Goal: Information Seeking & Learning: Learn about a topic

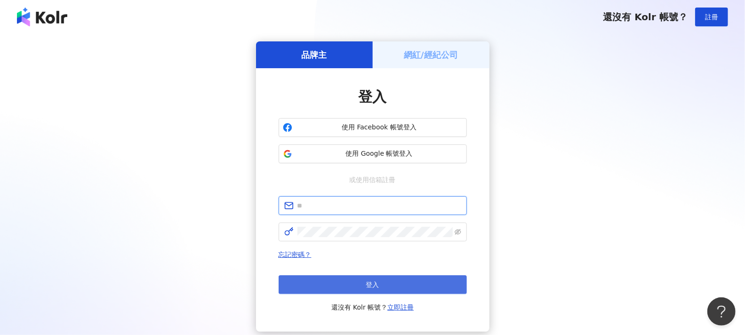
type input "**********"
click at [363, 281] on button "登入" at bounding box center [373, 284] width 188 height 19
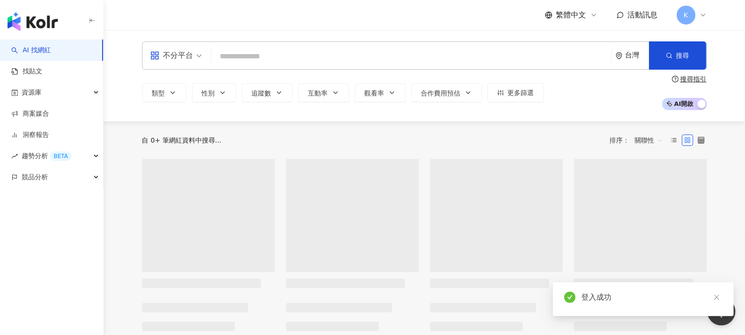
click at [193, 52] on span "不分平台" at bounding box center [176, 55] width 52 height 15
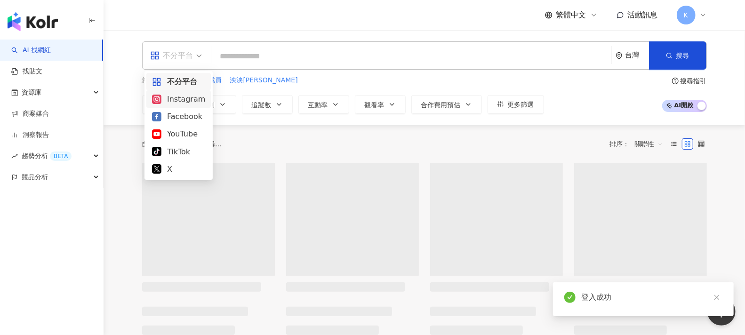
click at [187, 104] on div "Instagram" at bounding box center [178, 99] width 53 height 12
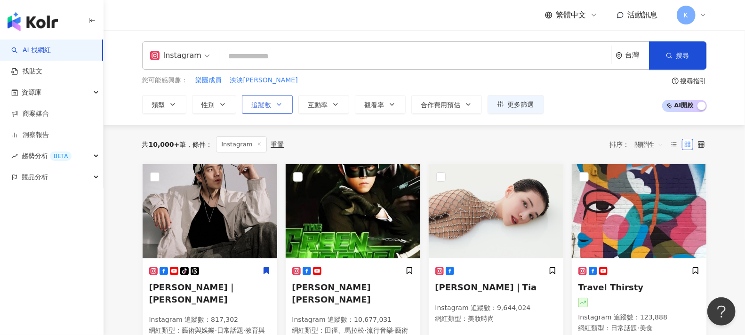
click at [262, 107] on span "追蹤數" at bounding box center [262, 105] width 20 height 8
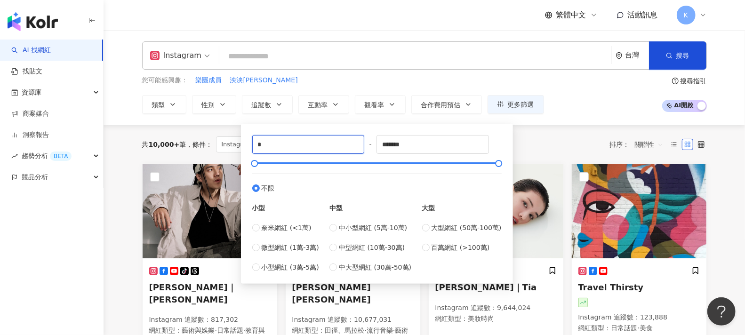
drag, startPoint x: 282, startPoint y: 141, endPoint x: 179, endPoint y: 152, distance: 103.7
type input "*****"
drag, startPoint x: 413, startPoint y: 144, endPoint x: 351, endPoint y: 144, distance: 62.1
click at [351, 144] on div "***** - ******* 不限 小型 奈米網紅 (<1萬) 微型網紅 (1萬-3萬) 小型網紅 (3萬-5萬) 中型 中小型網紅 (5萬-10萬) 中型…" at bounding box center [376, 203] width 249 height 137
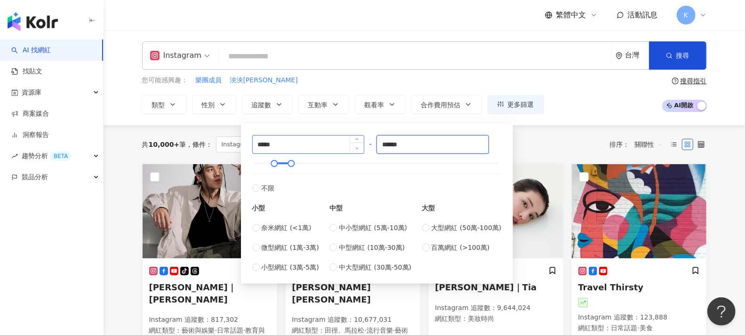
type input "******"
click at [588, 102] on div "您可能感興趣： 樂團成員 泱泱LYNN 類型 性別 追蹤數 互動率 觀看率 合作費用預估 更多篩選 ***** - ****** 不限 小型 奈米網紅 (<1…" at bounding box center [424, 94] width 565 height 39
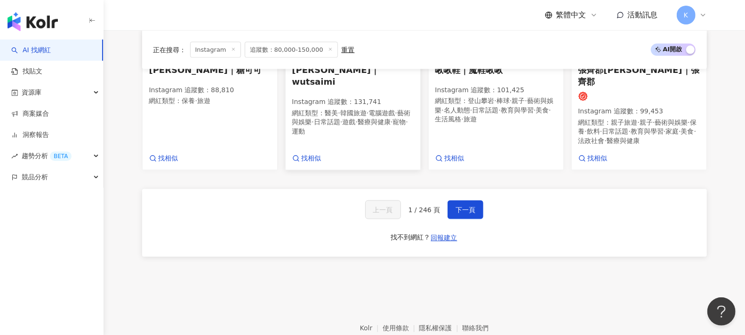
scroll to position [889, 0]
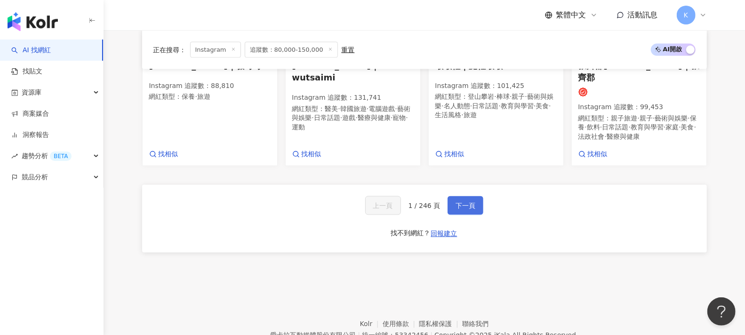
click at [467, 202] on span "下一頁" at bounding box center [466, 206] width 20 height 8
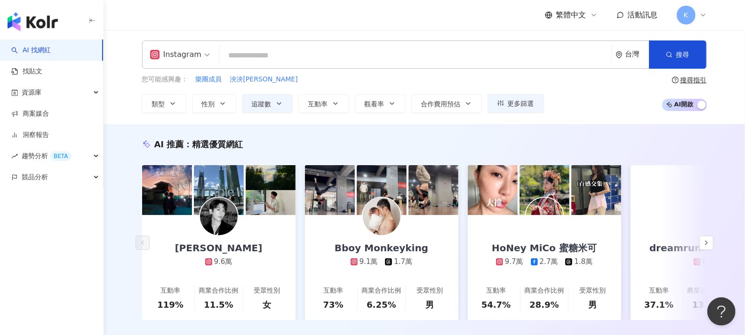
scroll to position [0, 0]
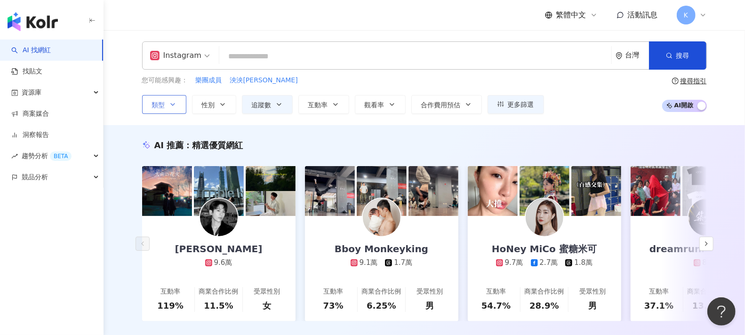
click at [171, 105] on icon "button" at bounding box center [173, 105] width 8 height 8
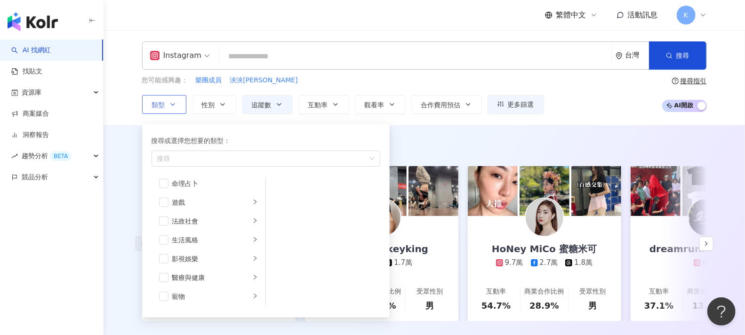
scroll to position [157, 0]
click at [210, 239] on div "生活風格" at bounding box center [211, 238] width 78 height 10
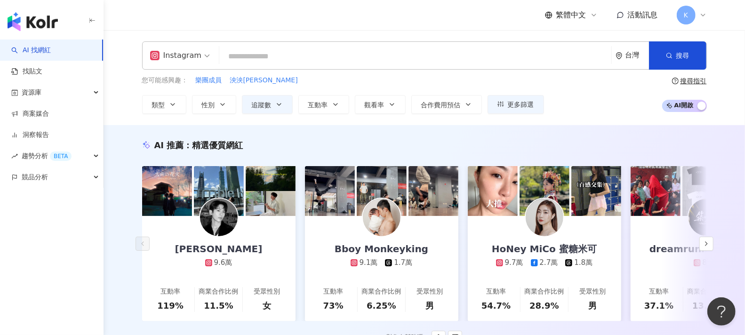
click at [507, 144] on div "AI 推薦 ： 精選優質網紅" at bounding box center [424, 145] width 565 height 12
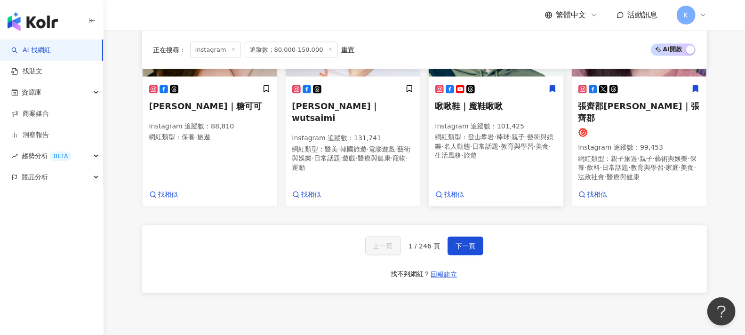
scroll to position [841, 0]
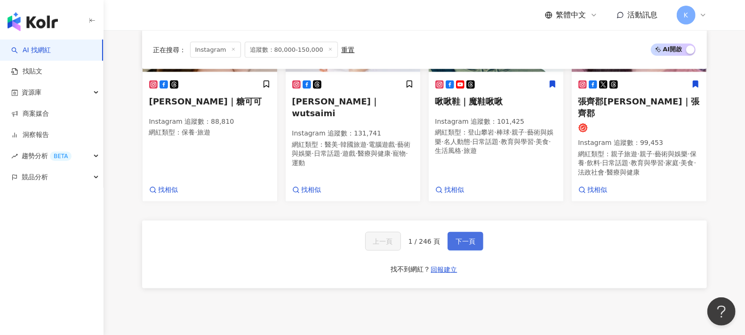
click at [471, 238] on span "下一頁" at bounding box center [466, 242] width 20 height 8
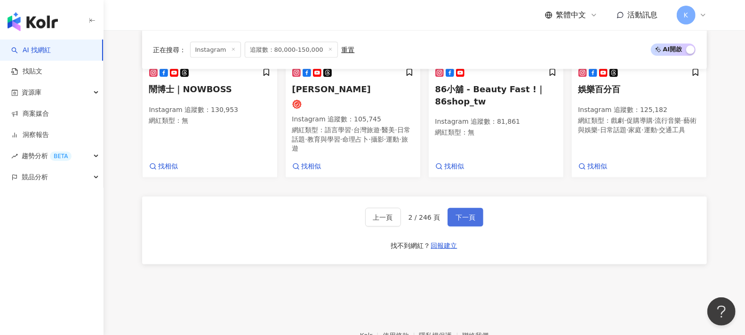
click at [477, 224] on button "下一頁" at bounding box center [466, 217] width 36 height 19
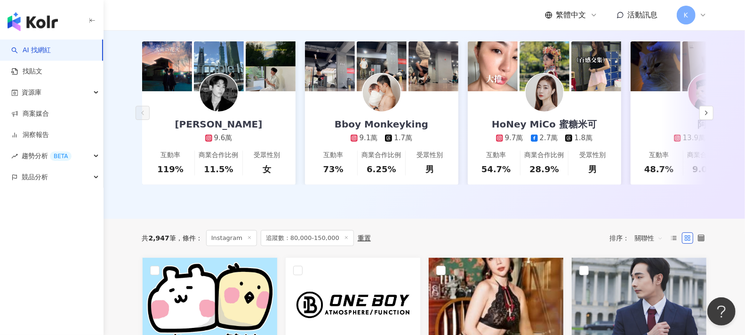
scroll to position [0, 0]
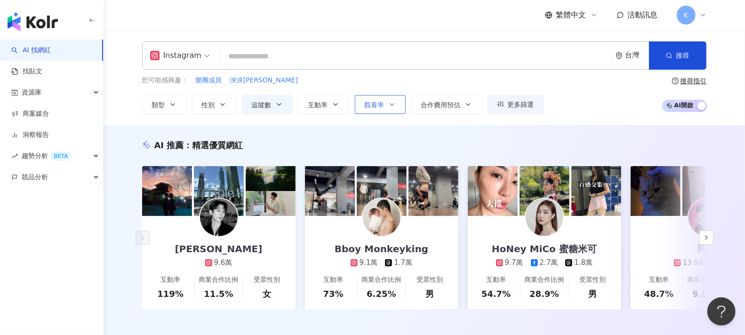
click at [381, 106] on span "觀看率" at bounding box center [375, 105] width 20 height 8
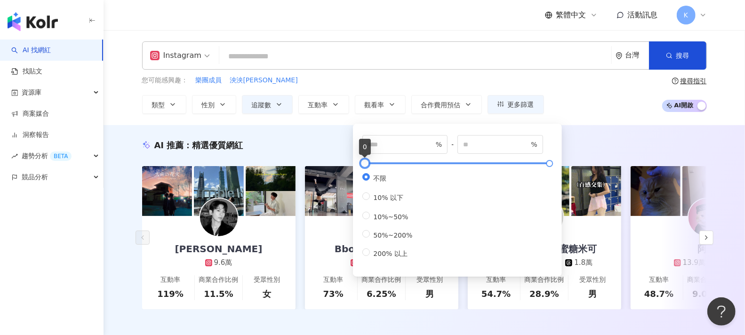
type input "**"
type input "*****"
drag, startPoint x: 367, startPoint y: 162, endPoint x: 382, endPoint y: 169, distance: 16.9
click at [382, 169] on div "*** % - ***** % 不限 10% 以下 10%~50% 50%~200% 200% 以上" at bounding box center [457, 197] width 190 height 124
drag, startPoint x: 391, startPoint y: 145, endPoint x: 339, endPoint y: 145, distance: 52.2
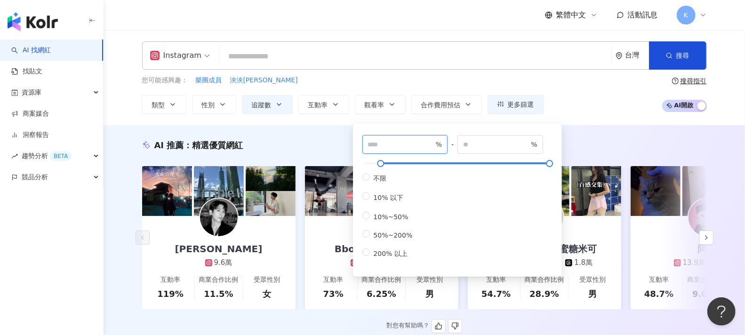
type input "***"
drag, startPoint x: 491, startPoint y: 143, endPoint x: 456, endPoint y: 140, distance: 35.4
click at [457, 140] on div "*** % - ***** % 不限 10% 以下 10%~50% 50%~200% 200% 以上" at bounding box center [457, 197] width 190 height 124
click at [598, 107] on div "您可能感興趣： 樂團成員 泱泱LYNN 類型 性別 追蹤數 互動率 觀看率 合作費用預估 更多篩選 ***** - ****** 不限 小型 奈米網紅 (<1…" at bounding box center [424, 94] width 565 height 39
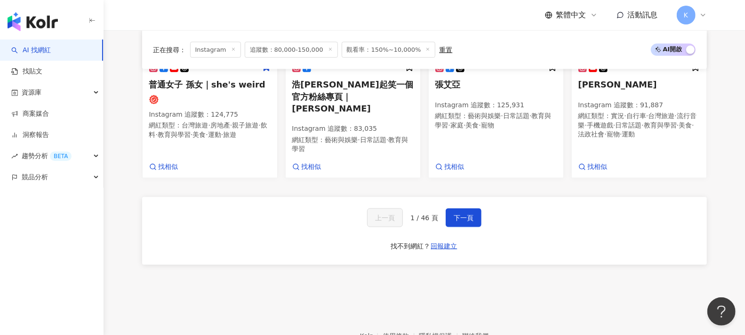
scroll to position [867, 0]
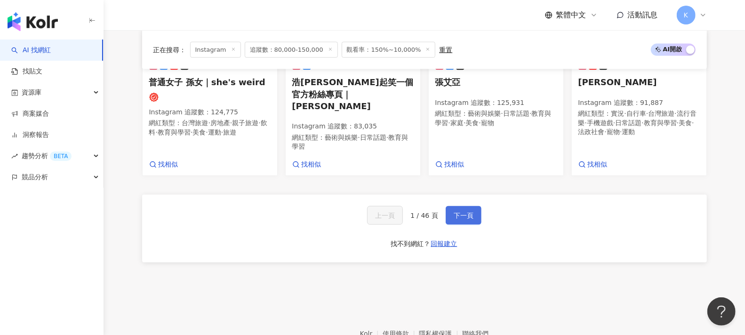
click at [471, 213] on span "下一頁" at bounding box center [464, 216] width 20 height 8
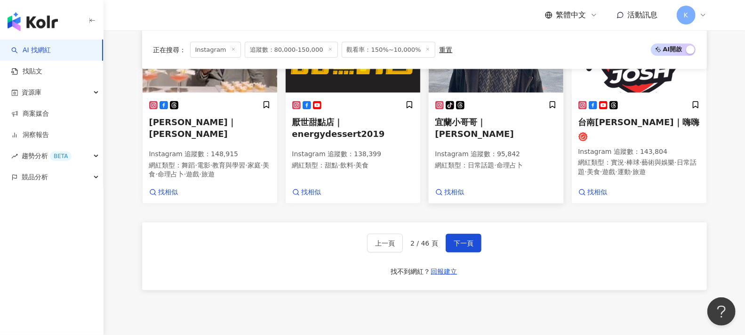
scroll to position [848, 0]
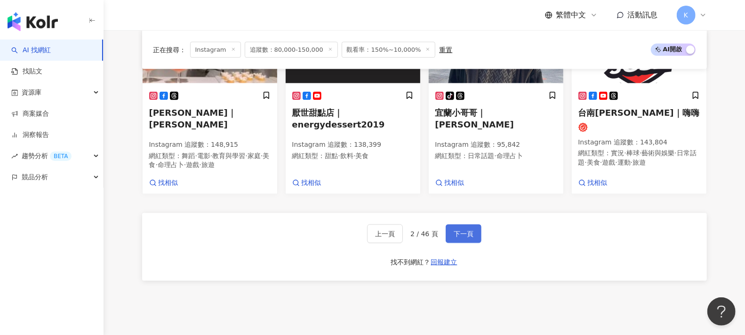
click at [464, 230] on span "下一頁" at bounding box center [464, 234] width 20 height 8
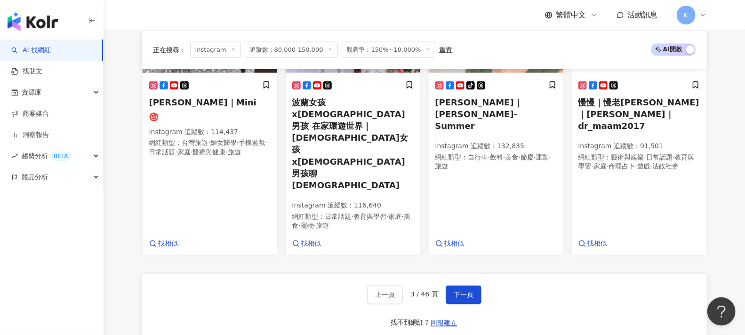
scroll to position [841, 0]
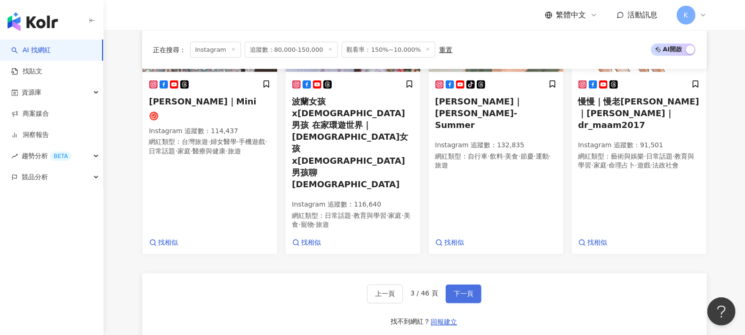
click at [460, 290] on span "下一頁" at bounding box center [464, 294] width 20 height 8
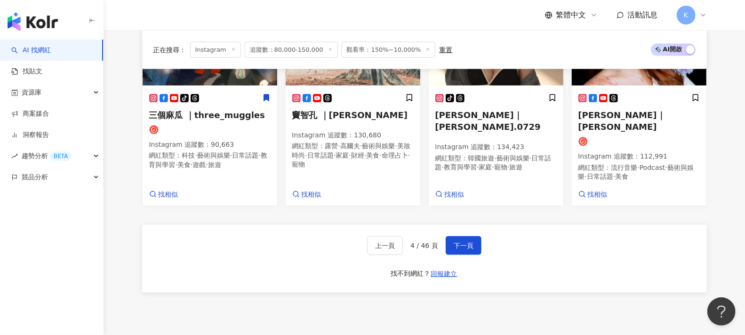
scroll to position [851, 0]
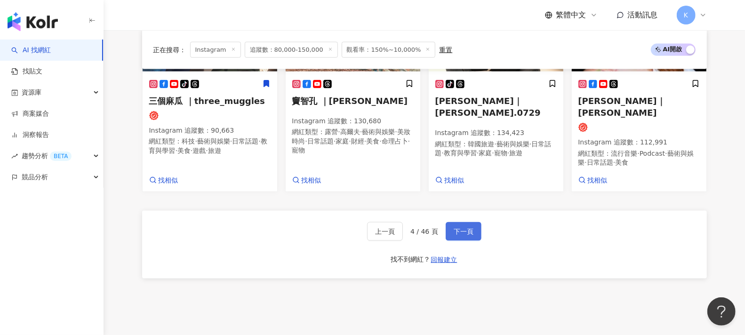
click at [472, 222] on button "下一頁" at bounding box center [464, 231] width 36 height 19
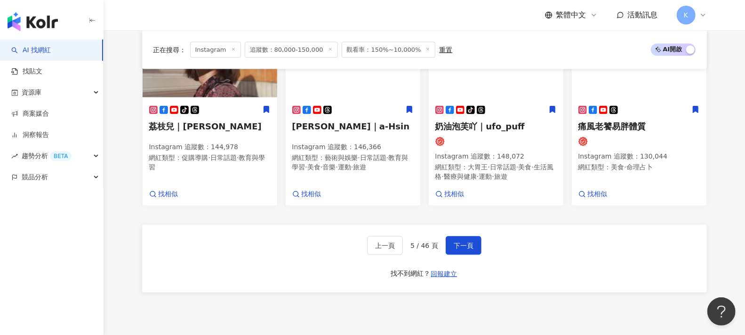
scroll to position [880, 0]
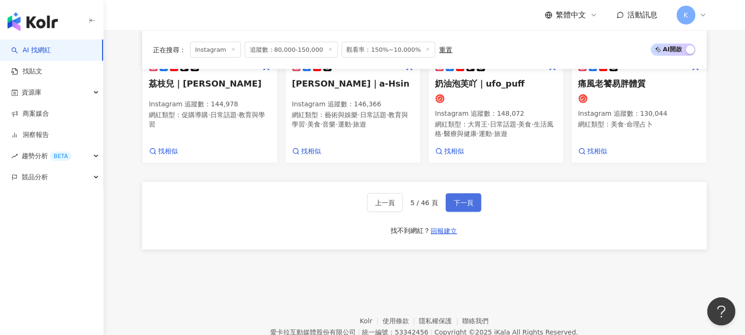
click at [462, 199] on span "下一頁" at bounding box center [464, 203] width 20 height 8
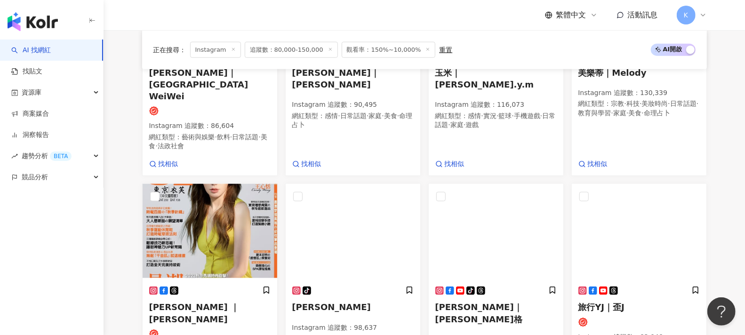
scroll to position [822, 0]
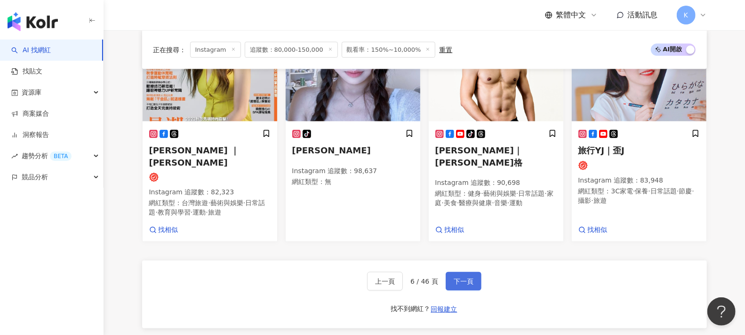
click at [464, 278] on span "下一頁" at bounding box center [464, 282] width 20 height 8
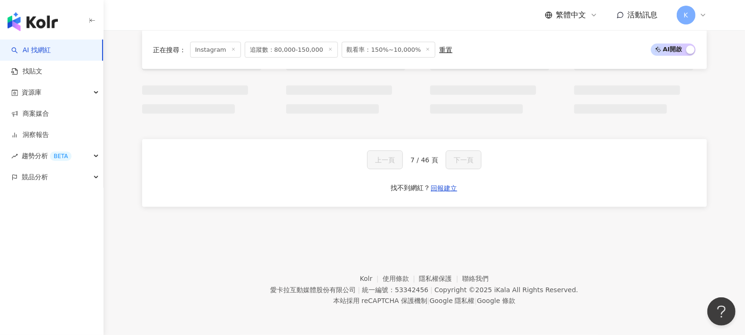
scroll to position [749, 0]
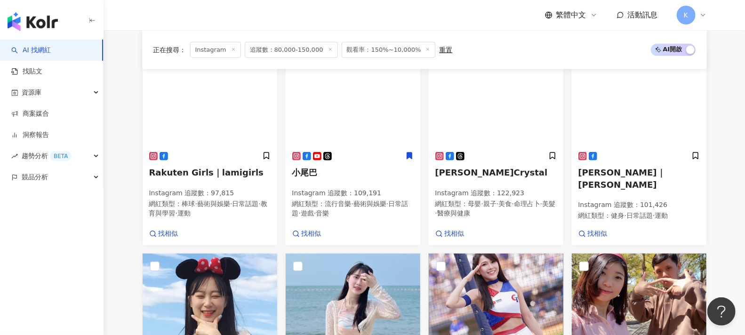
scroll to position [333, 0]
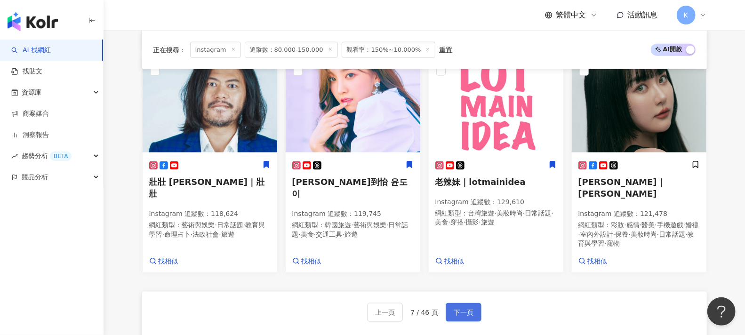
click at [467, 303] on button "下一頁" at bounding box center [464, 312] width 36 height 19
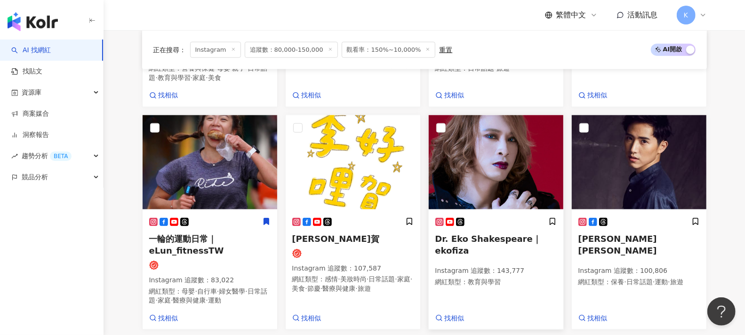
scroll to position [834, 0]
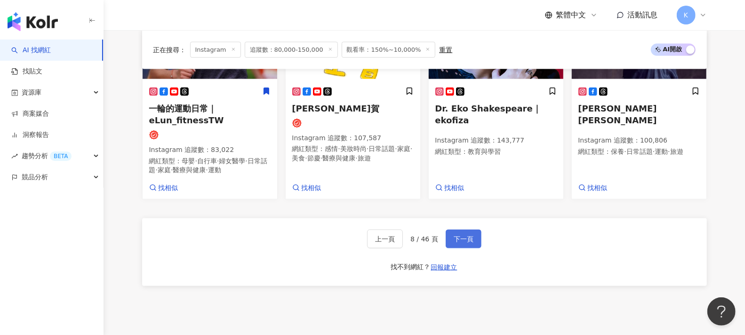
click at [469, 241] on span "下一頁" at bounding box center [464, 239] width 20 height 8
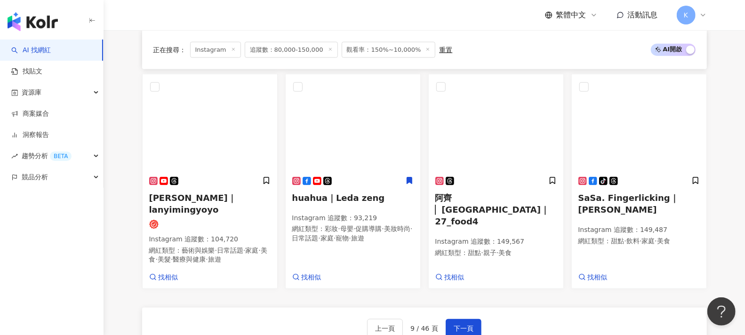
scroll to position [802, 0]
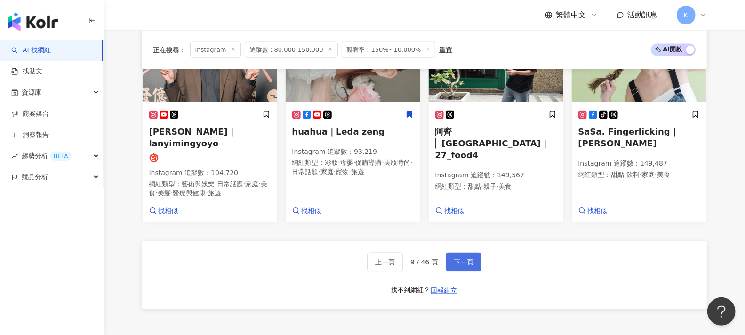
click at [470, 262] on span "下一頁" at bounding box center [464, 262] width 20 height 8
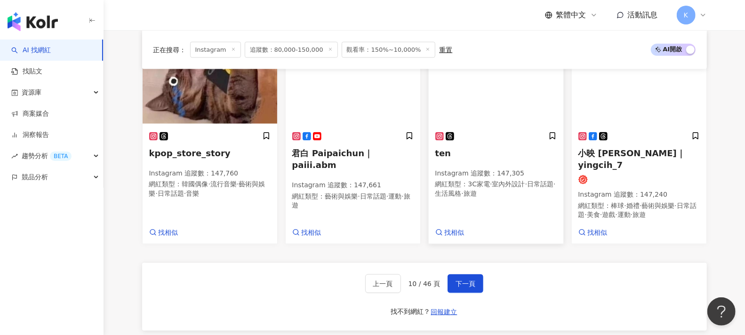
scroll to position [790, 0]
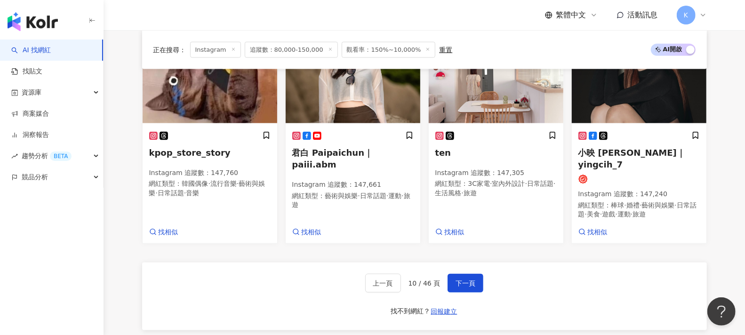
click at [466, 272] on div "上一頁 10 / 46 頁 下一頁 找不到網紅？ 回報建立" at bounding box center [424, 297] width 565 height 68
click at [468, 274] on button "下一頁" at bounding box center [466, 283] width 36 height 19
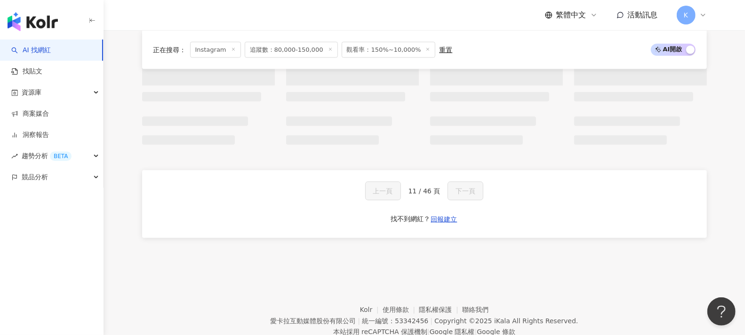
scroll to position [726, 0]
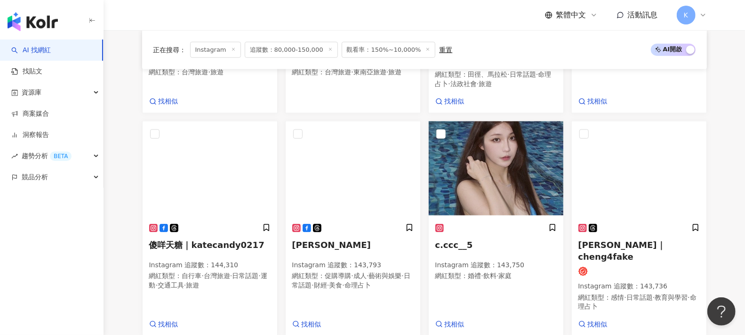
scroll to position [783, 0]
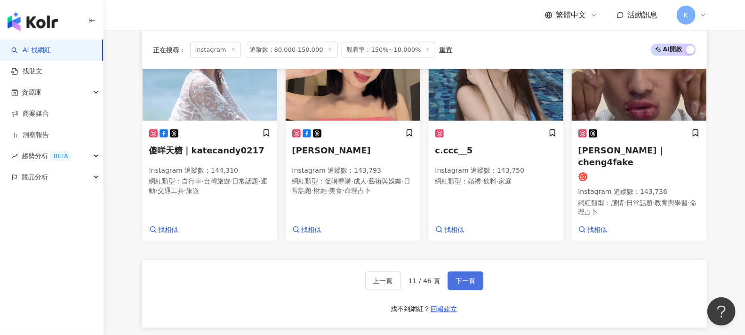
click at [466, 277] on span "下一頁" at bounding box center [466, 281] width 20 height 8
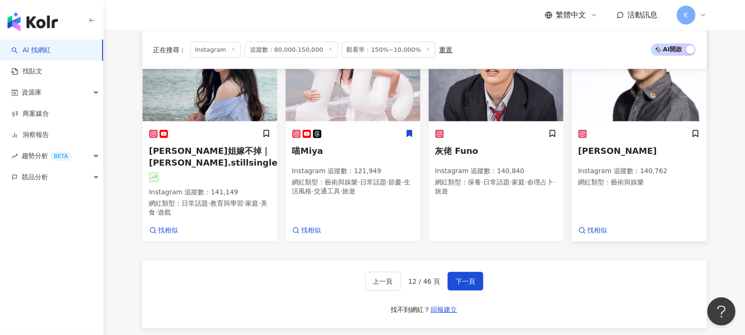
scroll to position [811, 0]
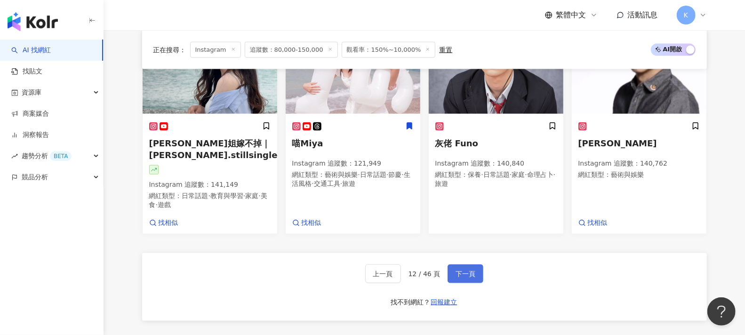
click at [460, 270] on span "下一頁" at bounding box center [466, 274] width 20 height 8
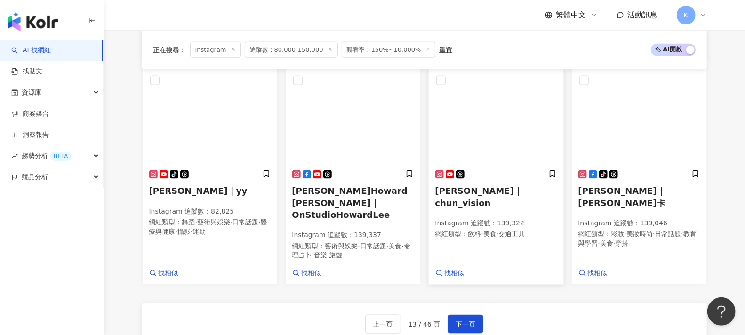
scroll to position [749, 0]
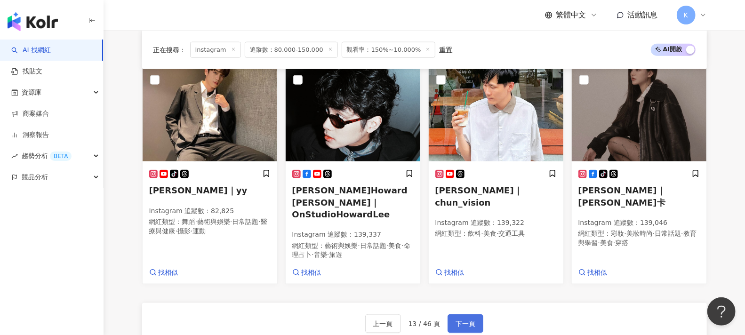
click at [474, 314] on button "下一頁" at bounding box center [466, 323] width 36 height 19
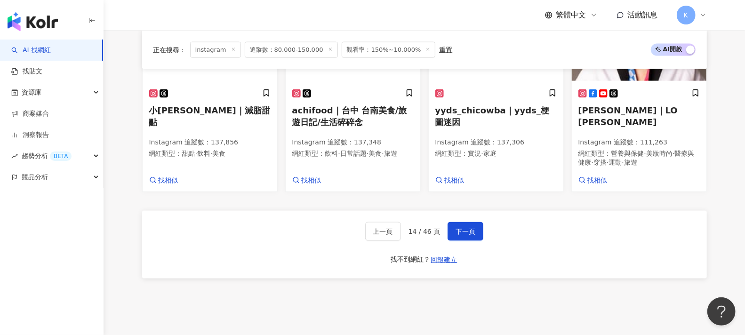
scroll to position [905, 0]
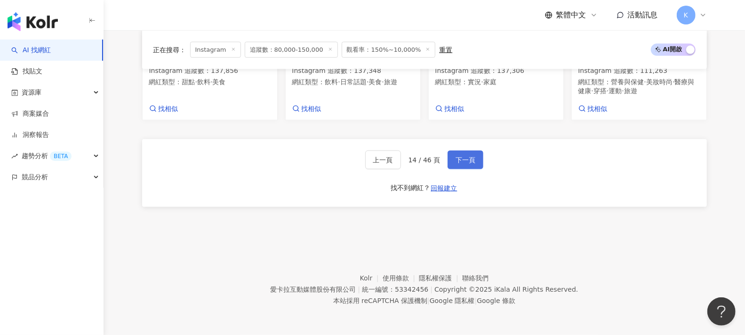
click at [469, 158] on span "下一頁" at bounding box center [466, 160] width 20 height 8
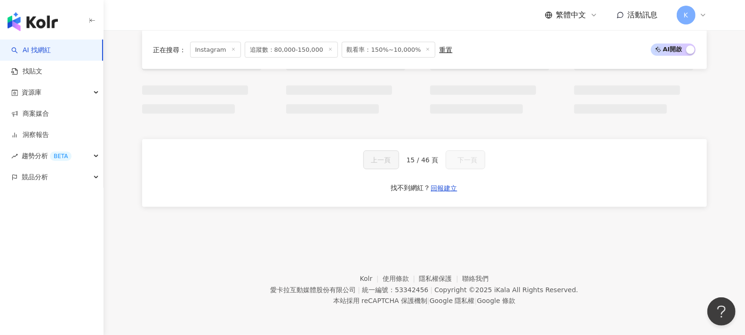
scroll to position [827, 0]
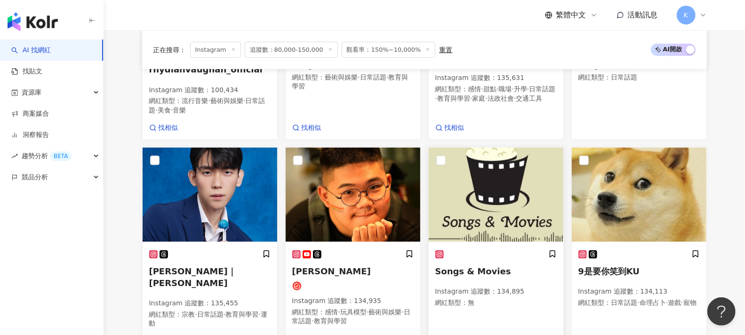
scroll to position [737, 0]
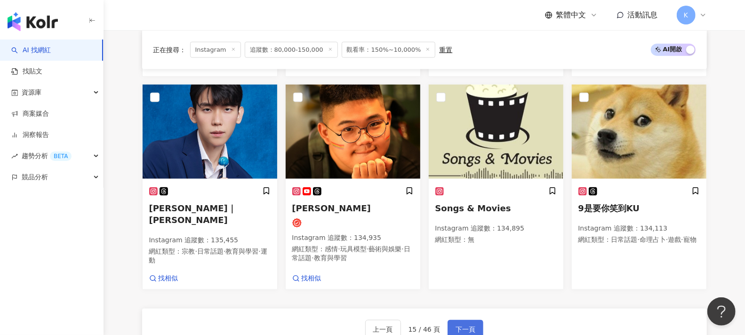
click at [469, 326] on span "下一頁" at bounding box center [466, 330] width 20 height 8
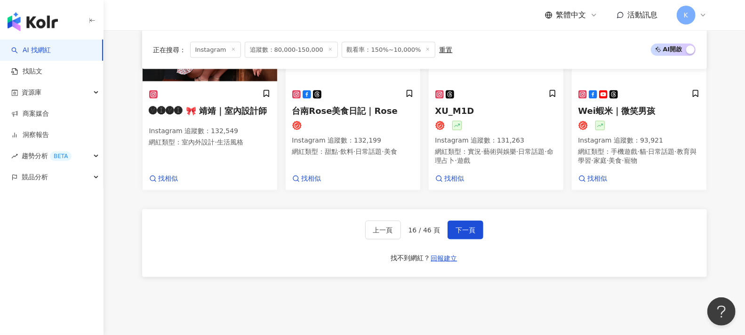
scroll to position [860, 0]
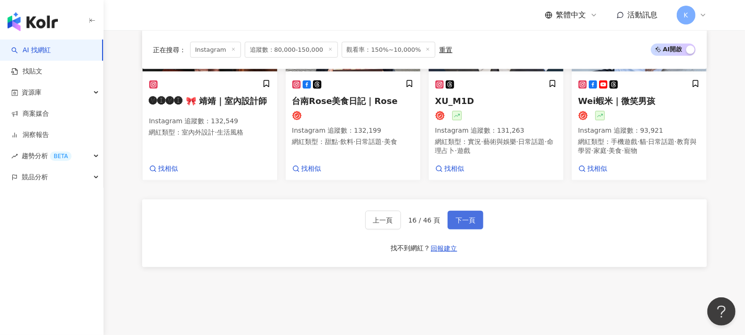
click at [468, 217] on span "下一頁" at bounding box center [466, 221] width 20 height 8
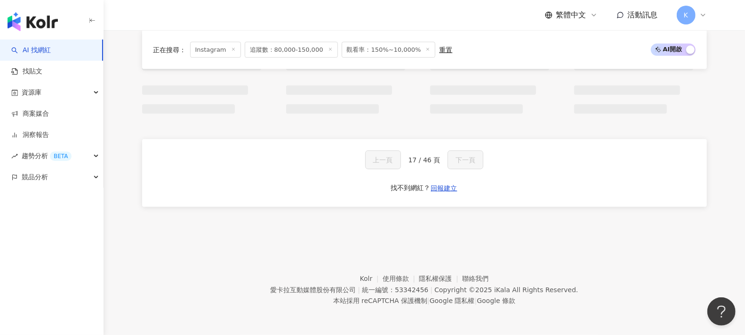
scroll to position [775, 0]
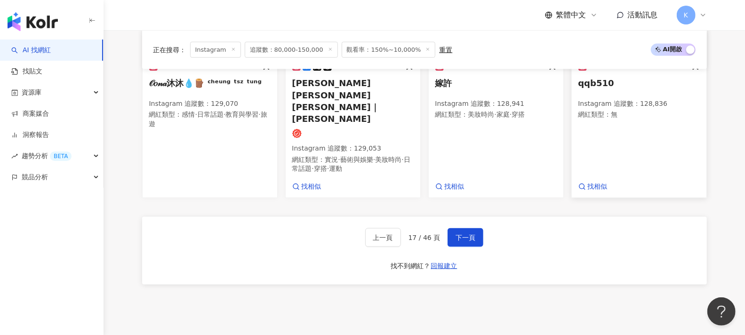
scroll to position [851, 0]
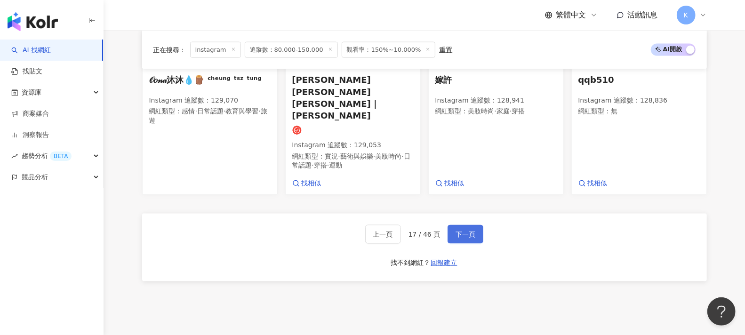
click at [463, 231] on span "下一頁" at bounding box center [466, 235] width 20 height 8
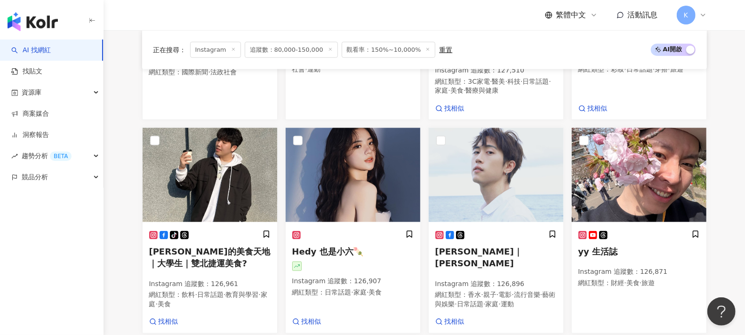
scroll to position [810, 0]
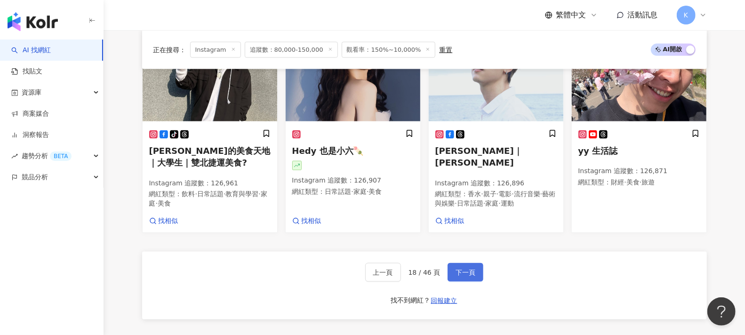
click at [475, 266] on button "下一頁" at bounding box center [466, 272] width 36 height 19
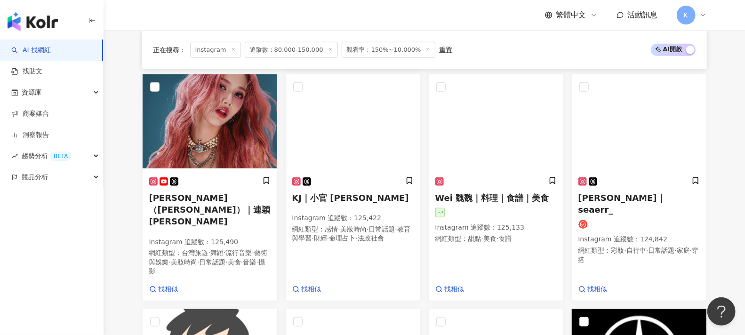
scroll to position [839, 0]
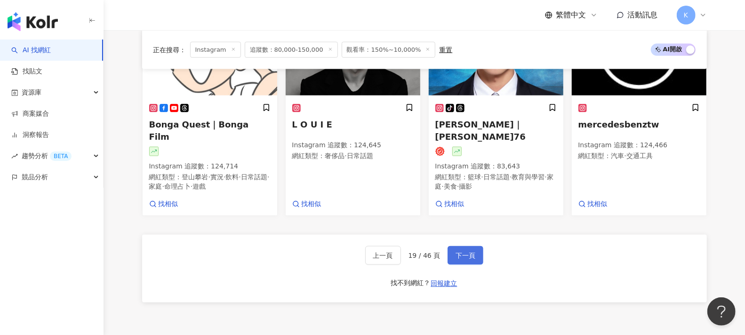
click at [465, 252] on span "下一頁" at bounding box center [466, 256] width 20 height 8
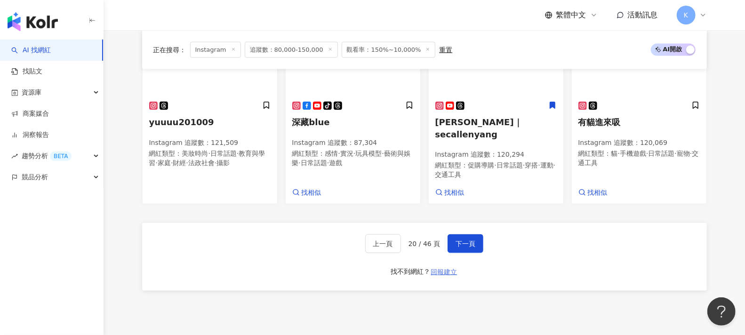
scroll to position [896, 0]
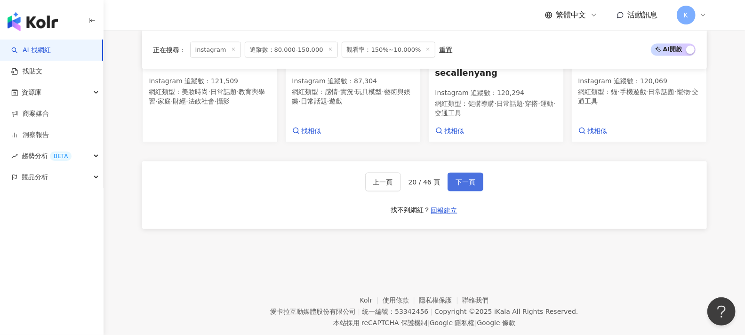
click at [457, 173] on button "下一頁" at bounding box center [466, 182] width 36 height 19
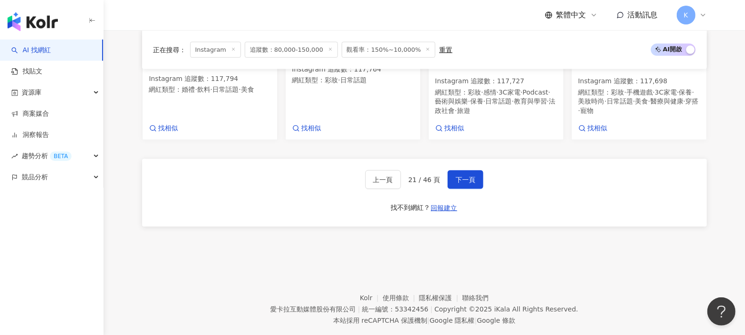
scroll to position [737, 0]
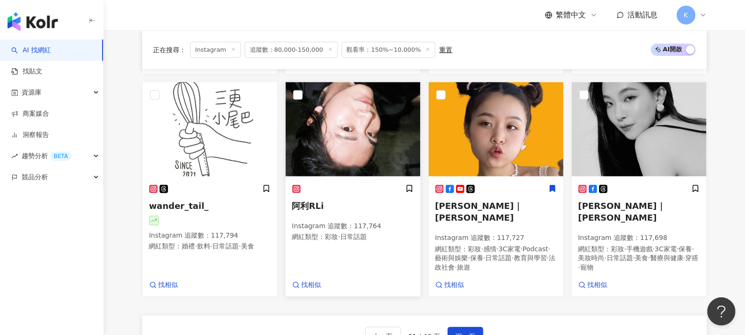
click at [306, 203] on span "阿利RLi" at bounding box center [308, 206] width 32 height 10
click at [473, 333] on span "下一頁" at bounding box center [466, 337] width 20 height 8
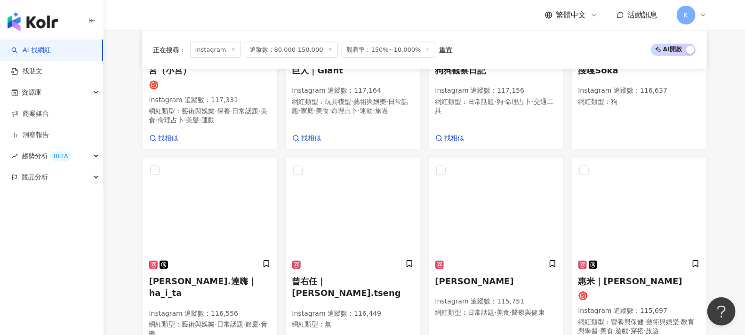
scroll to position [764, 0]
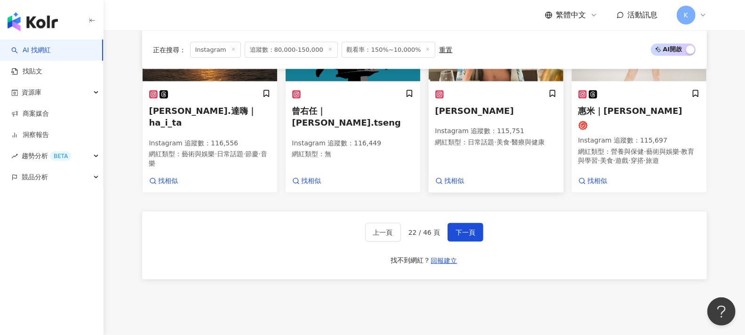
scroll to position [869, 0]
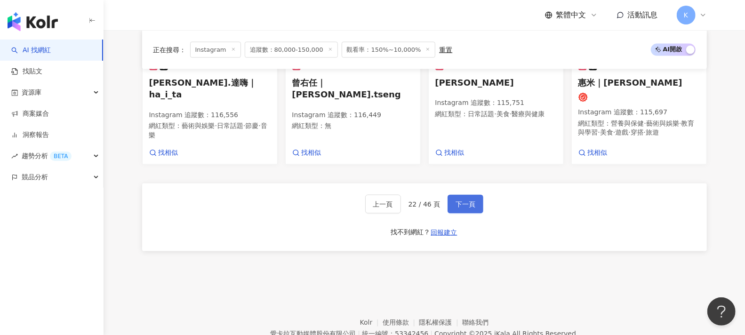
click at [467, 208] on span "下一頁" at bounding box center [466, 205] width 20 height 8
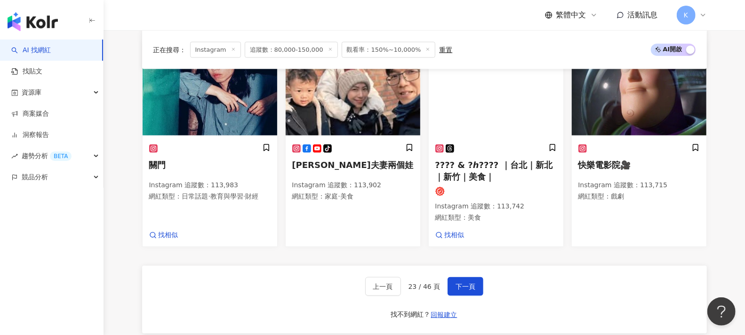
scroll to position [841, 0]
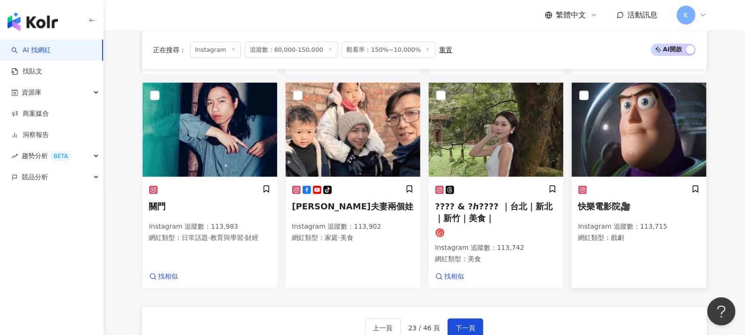
scroll to position [737, 0]
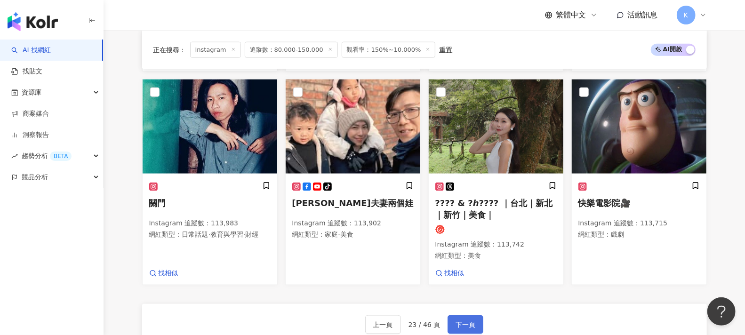
click at [464, 321] on span "下一頁" at bounding box center [466, 325] width 20 height 8
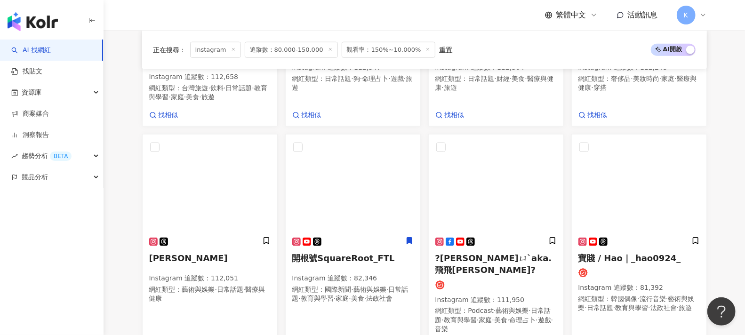
scroll to position [743, 0]
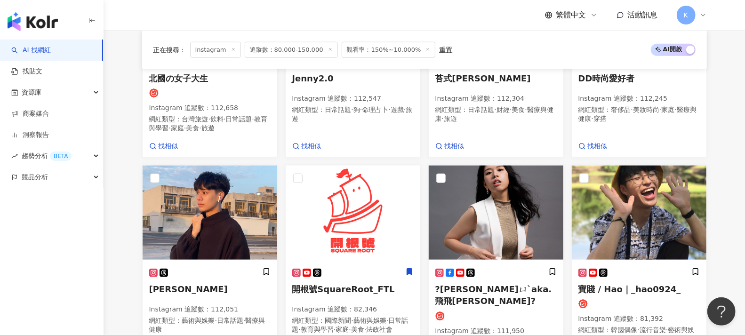
scroll to position [900, 0]
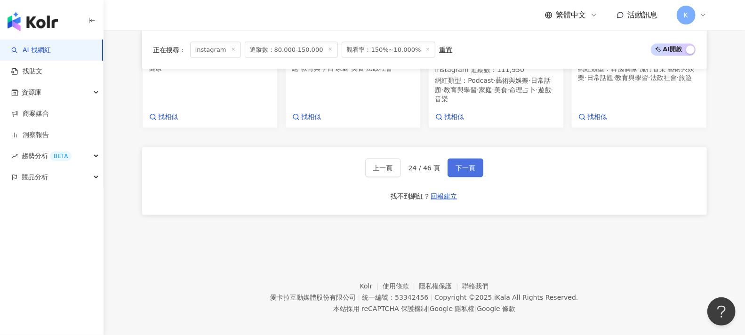
click at [466, 164] on span "下一頁" at bounding box center [466, 168] width 20 height 8
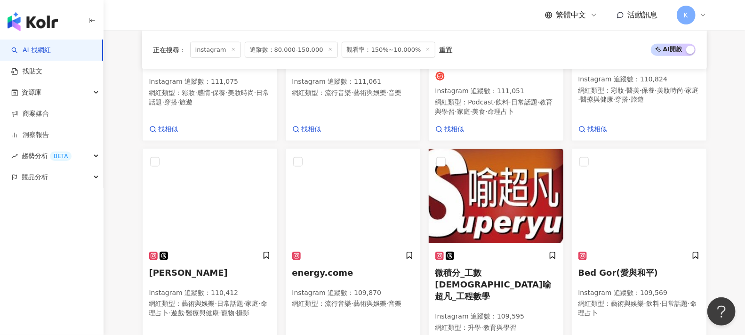
scroll to position [743, 0]
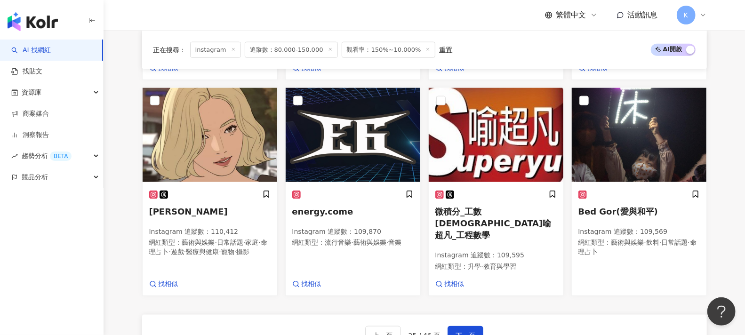
scroll to position [795, 0]
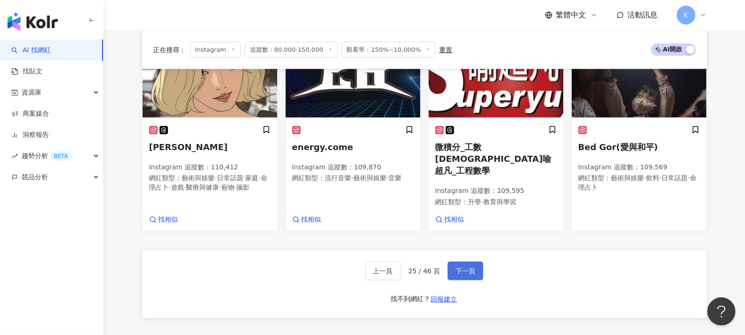
click at [474, 265] on button "下一頁" at bounding box center [466, 271] width 36 height 19
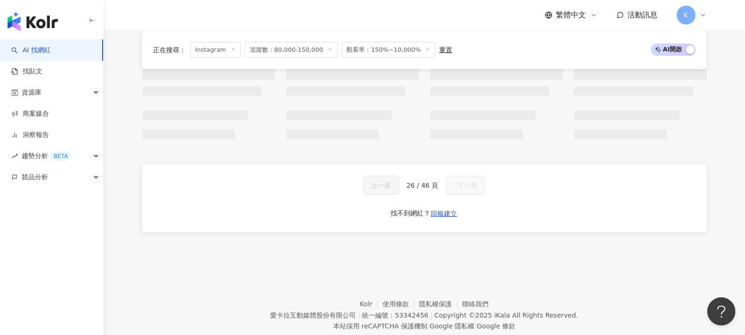
scroll to position [722, 0]
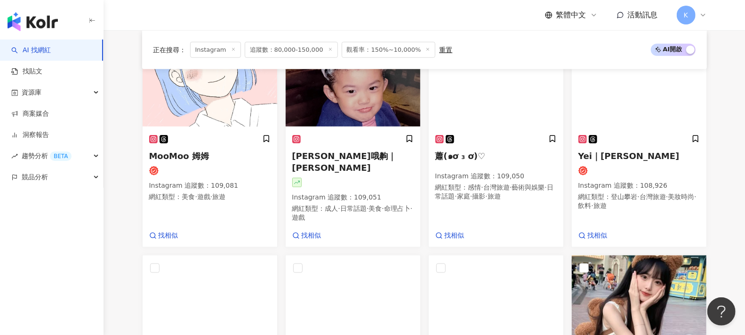
scroll to position [789, 0]
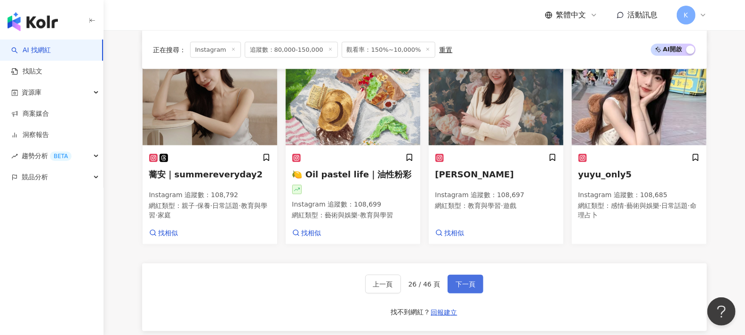
click at [479, 275] on button "下一頁" at bounding box center [466, 284] width 36 height 19
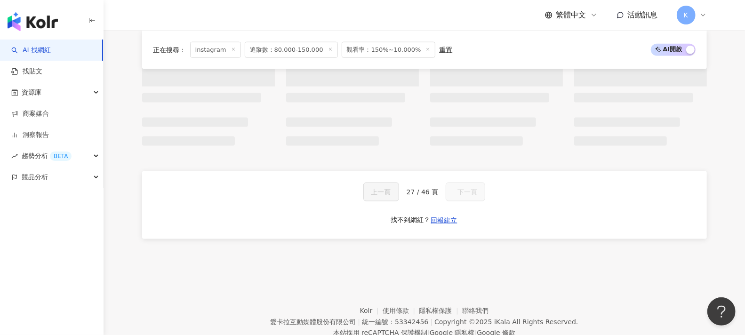
scroll to position [722, 0]
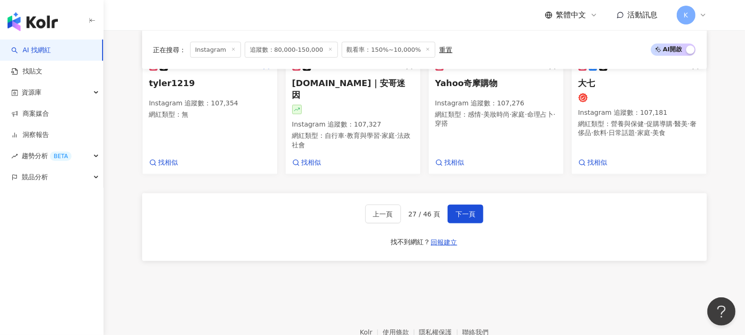
scroll to position [912, 0]
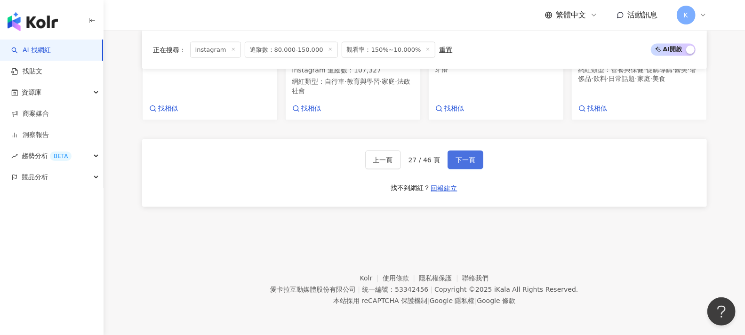
click at [471, 164] on span "下一頁" at bounding box center [466, 160] width 20 height 8
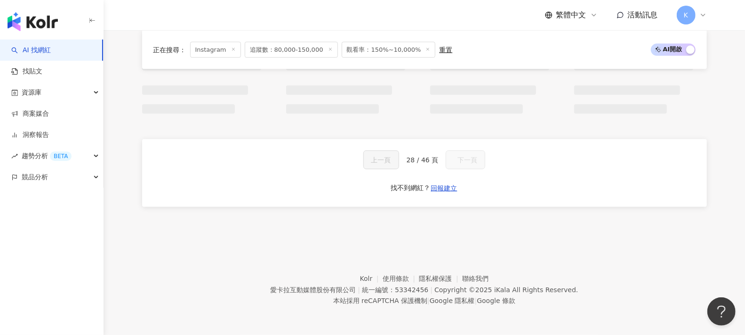
scroll to position [827, 0]
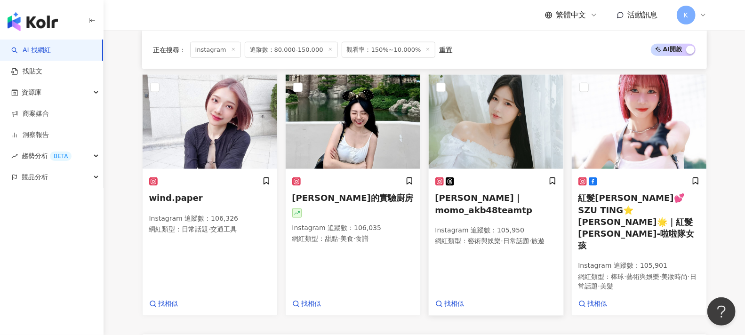
scroll to position [801, 0]
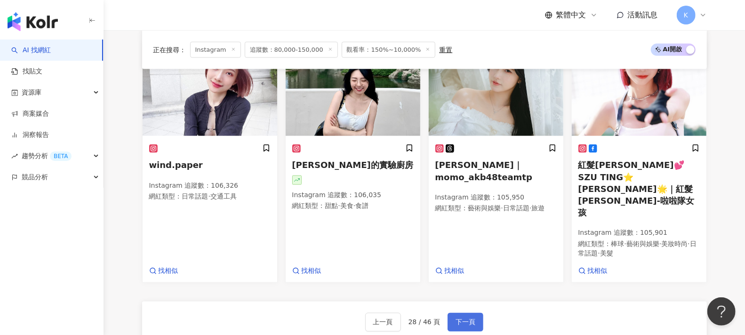
click at [472, 313] on button "下一頁" at bounding box center [466, 322] width 36 height 19
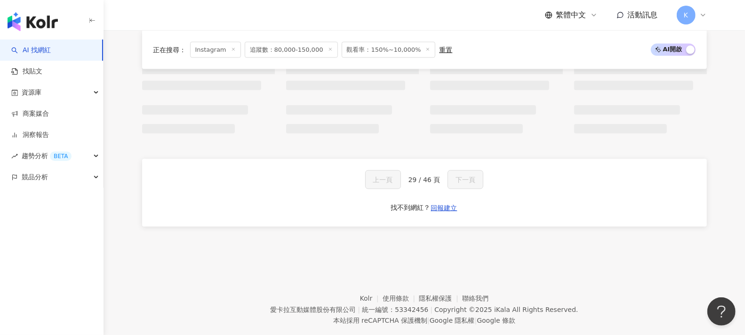
scroll to position [723, 0]
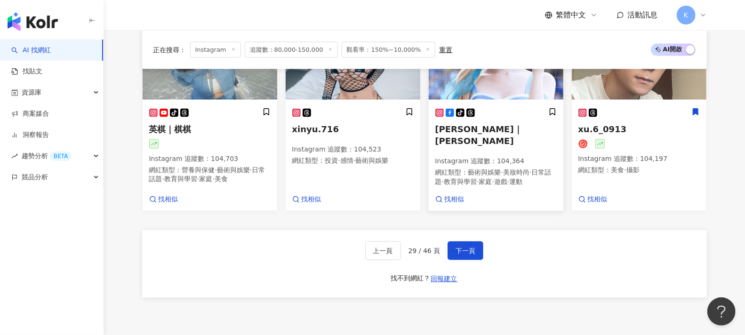
scroll to position [851, 0]
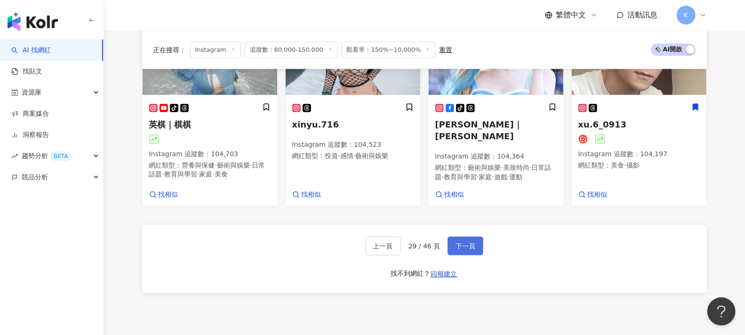
click at [475, 237] on button "下一頁" at bounding box center [466, 246] width 36 height 19
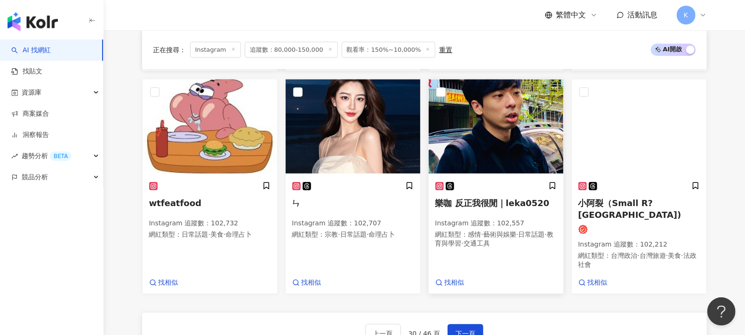
scroll to position [723, 0]
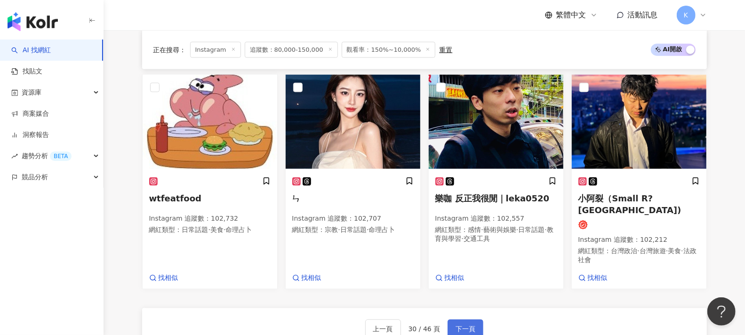
click at [468, 327] on button "下一頁" at bounding box center [466, 329] width 36 height 19
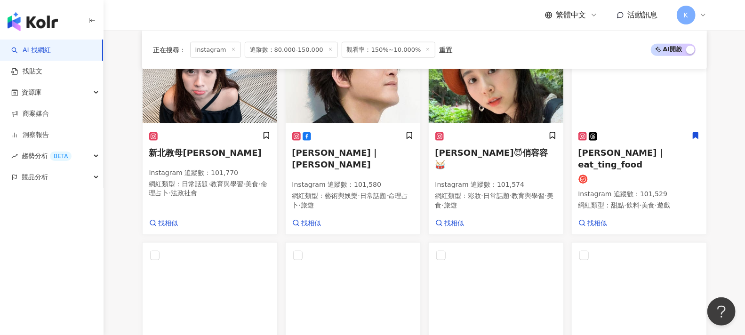
scroll to position [735, 0]
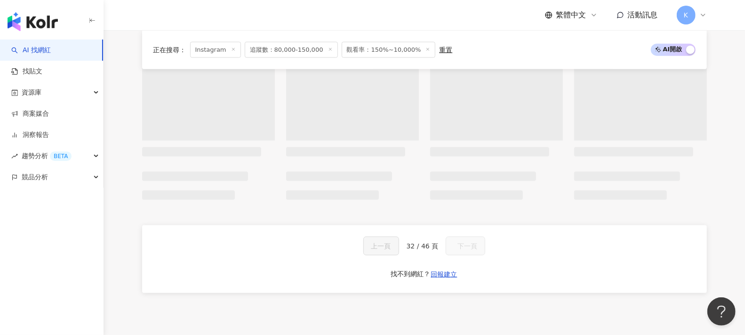
scroll to position [668, 0]
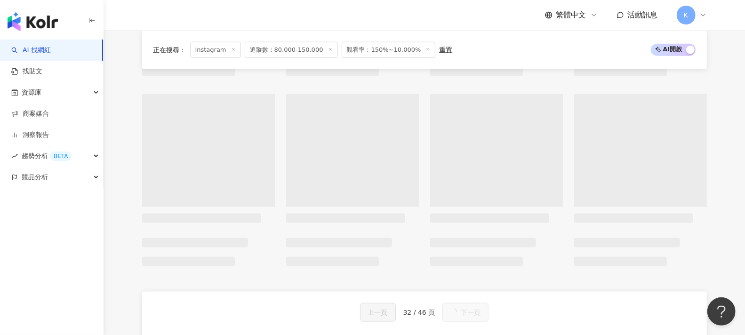
click at [725, 152] on div "正在搜尋 ： Instagram 追蹤數：80,000-150,000 觀看率：150%~10,000% 重置 AI 開啟 AI 關閉 上一頁 32 / 46…" at bounding box center [424, 29] width 602 height 708
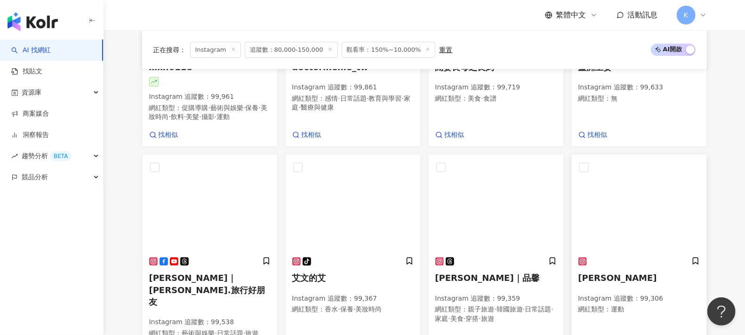
scroll to position [808, 0]
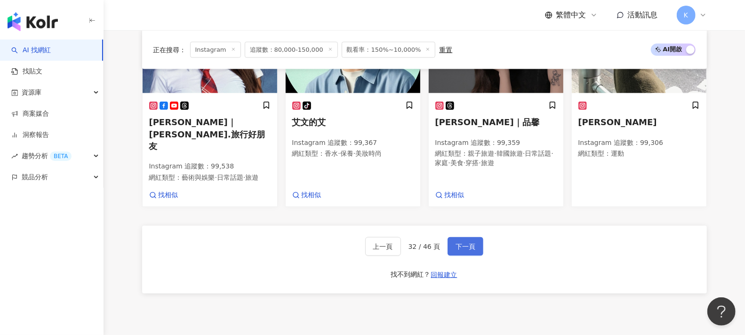
click at [457, 250] on span "下一頁" at bounding box center [466, 247] width 20 height 8
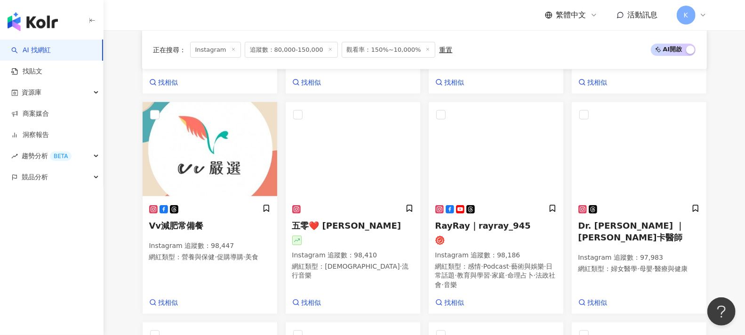
scroll to position [789, 0]
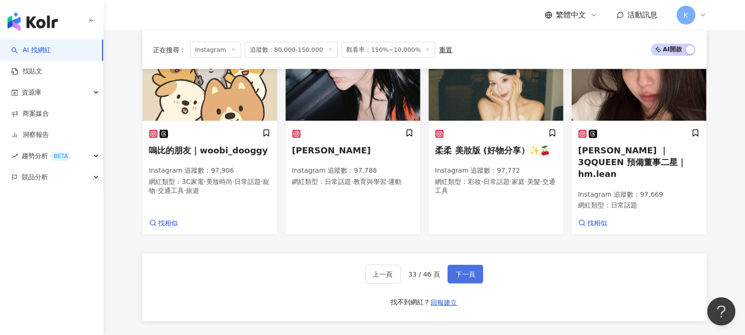
click at [468, 271] on span "下一頁" at bounding box center [466, 275] width 20 height 8
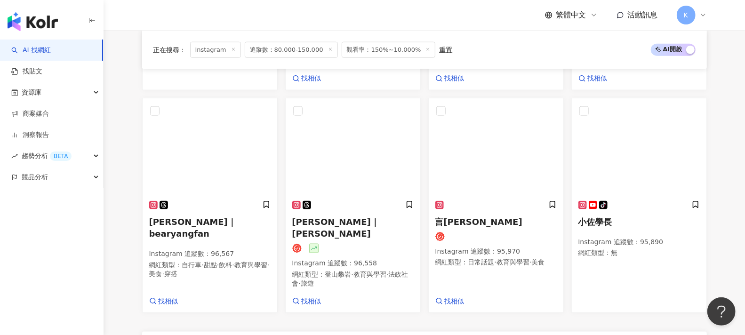
scroll to position [785, 0]
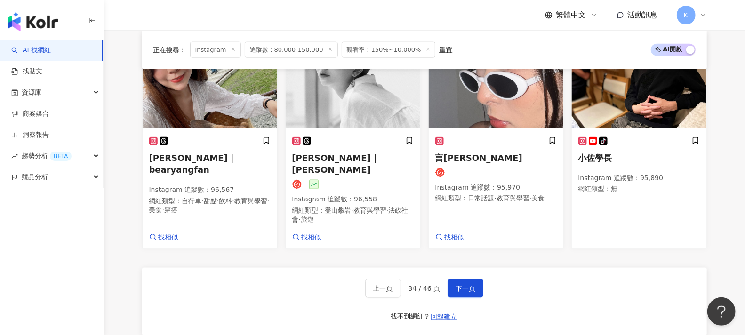
click at [473, 285] on span "下一頁" at bounding box center [466, 289] width 20 height 8
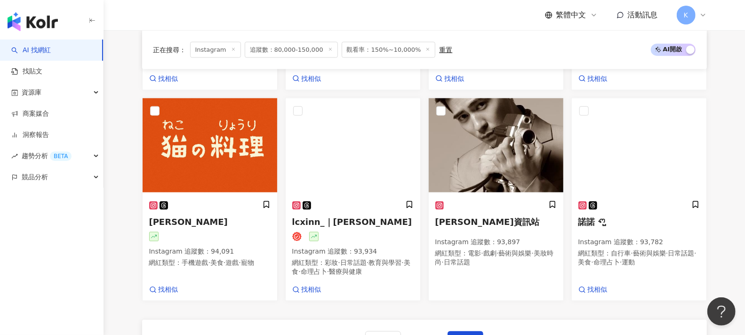
scroll to position [794, 0]
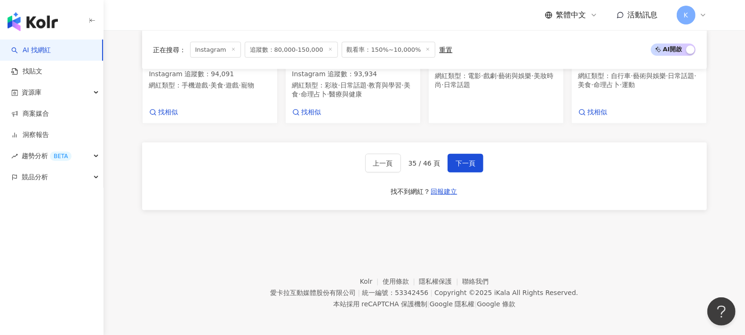
scroll to position [899, 0]
click at [466, 159] on span "下一頁" at bounding box center [466, 163] width 20 height 8
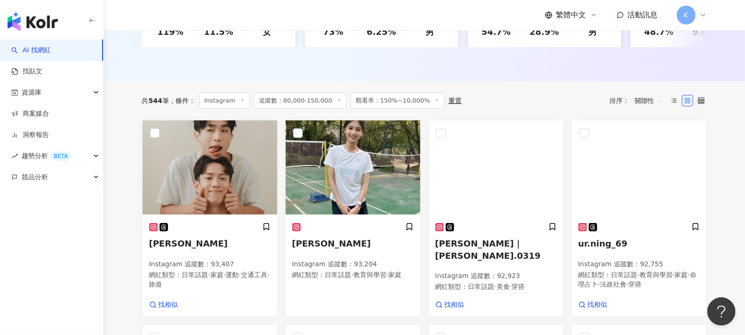
scroll to position [262, 0]
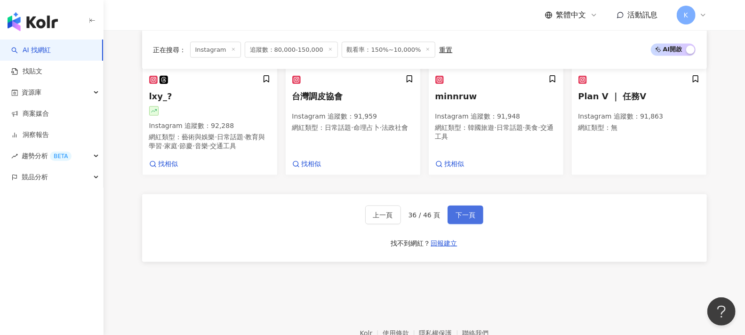
click at [477, 212] on button "下一頁" at bounding box center [466, 215] width 36 height 19
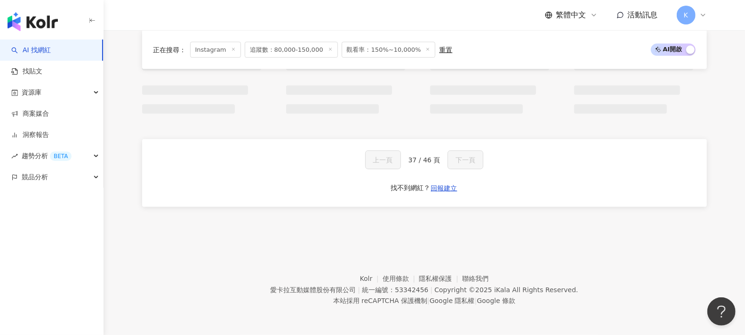
scroll to position [773, 0]
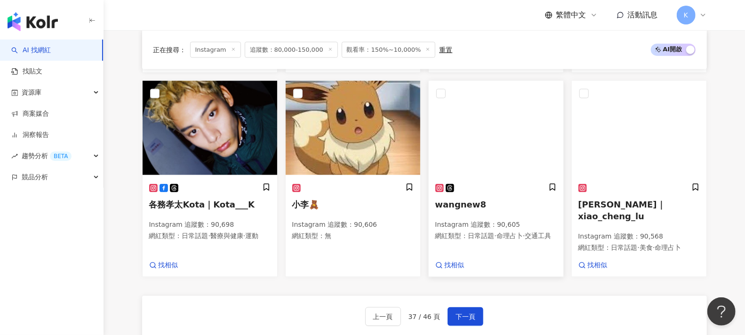
scroll to position [796, 0]
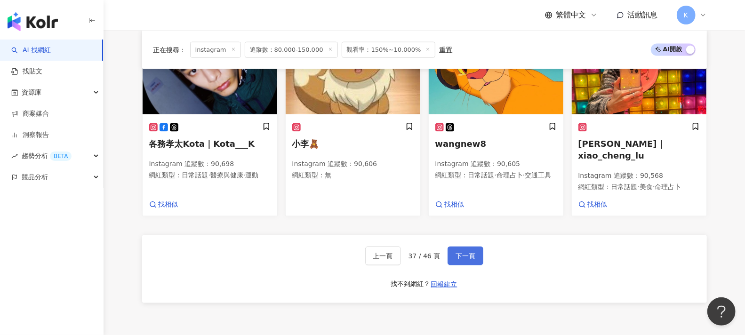
click at [460, 260] on span "下一頁" at bounding box center [466, 256] width 20 height 8
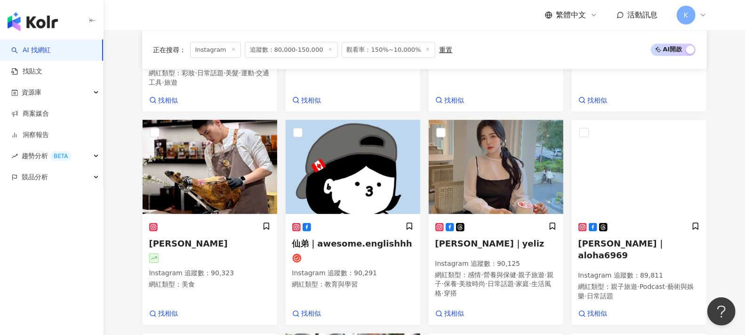
scroll to position [721, 0]
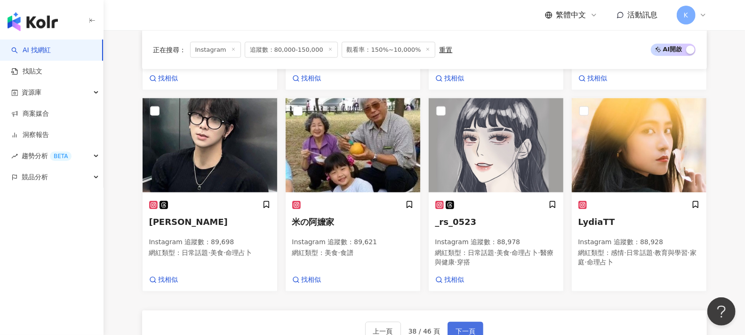
click at [476, 322] on button "下一頁" at bounding box center [466, 331] width 36 height 19
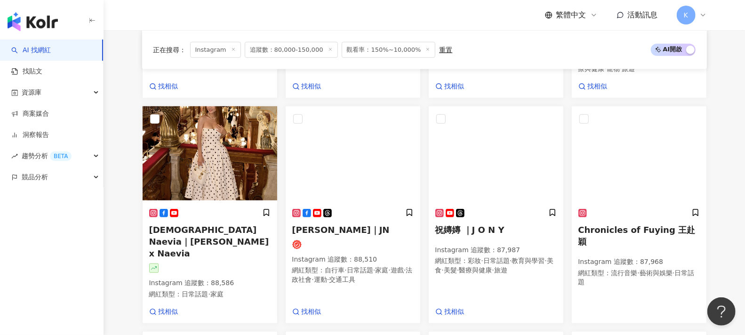
scroll to position [897, 0]
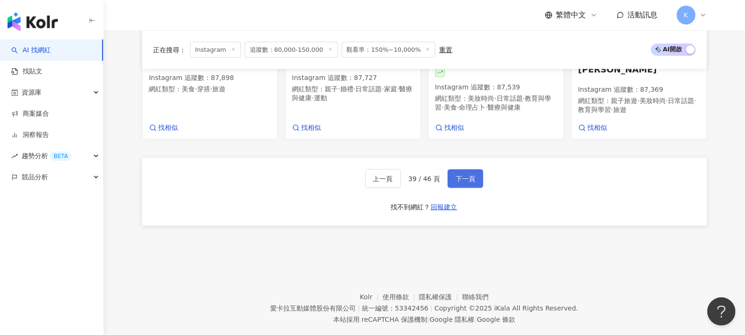
click at [455, 169] on button "下一頁" at bounding box center [466, 178] width 36 height 19
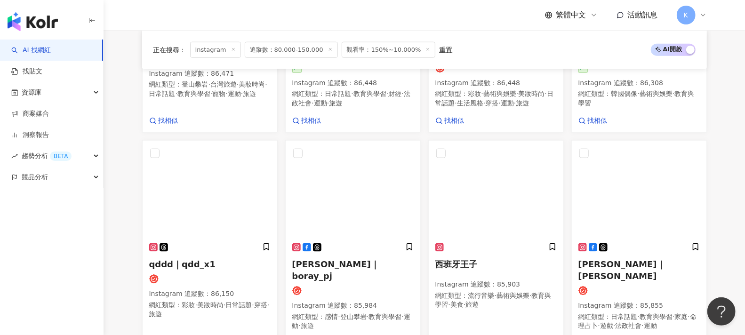
scroll to position [761, 0]
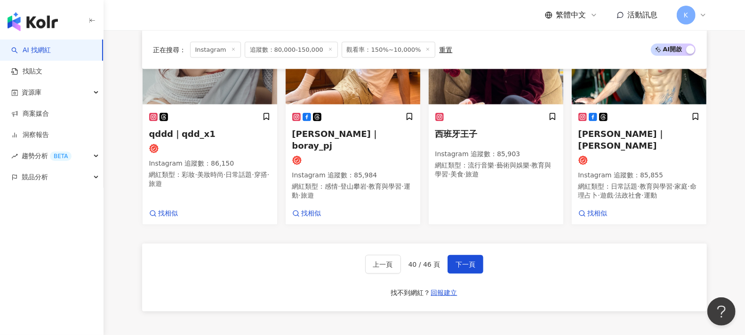
scroll to position [865, 0]
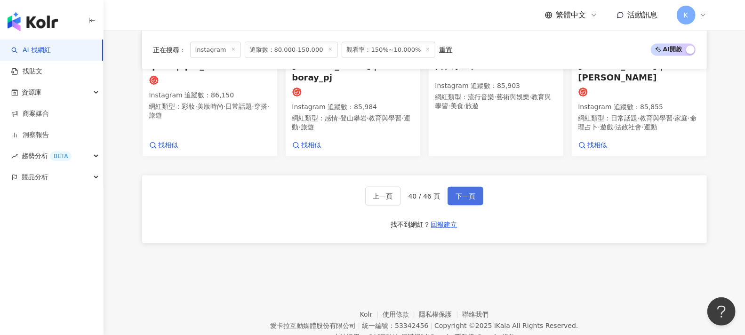
click at [479, 206] on button "下一頁" at bounding box center [466, 196] width 36 height 19
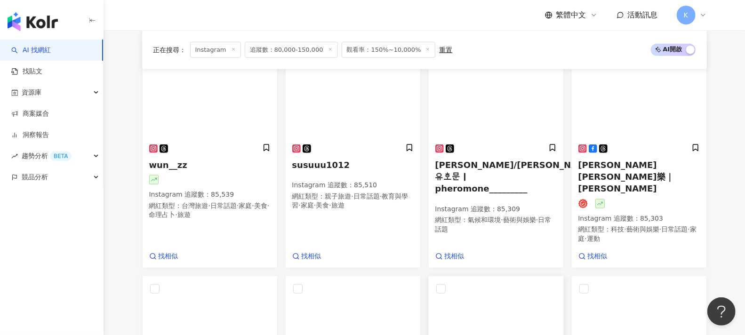
scroll to position [794, 0]
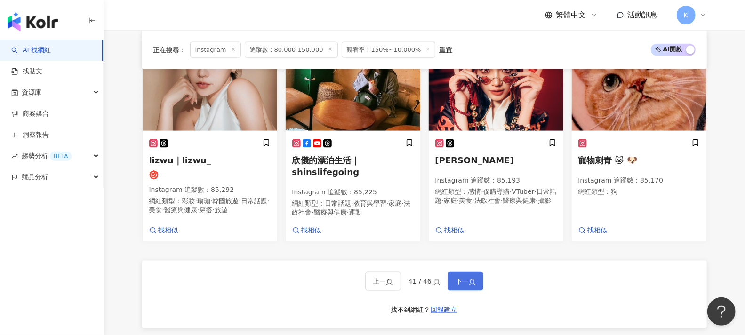
click at [472, 274] on button "下一頁" at bounding box center [466, 281] width 36 height 19
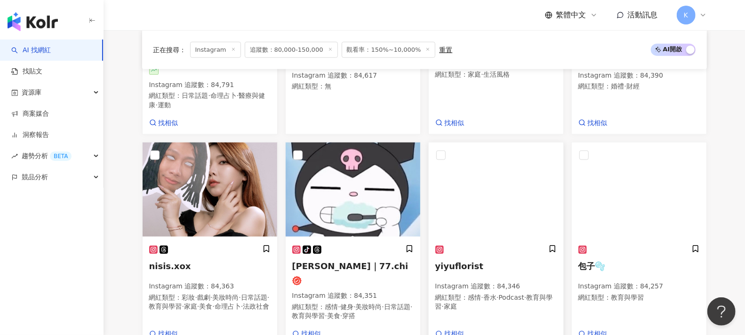
scroll to position [739, 0]
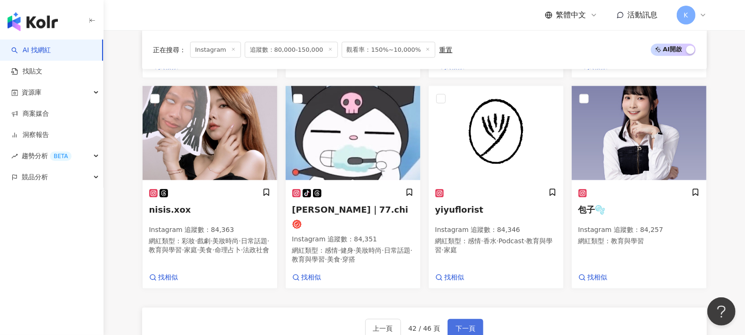
click at [465, 325] on span "下一頁" at bounding box center [466, 329] width 20 height 8
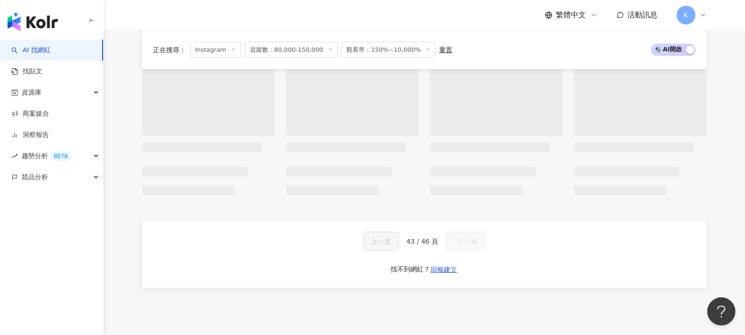
scroll to position [666, 0]
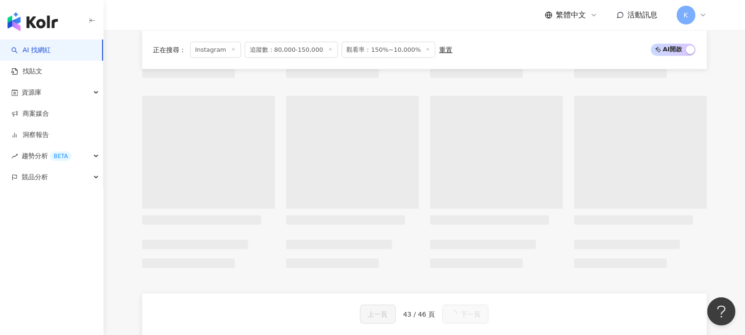
click at [723, 169] on div "正在搜尋 ： Instagram 追蹤數：80,000-150,000 觀看率：150%~10,000% 重置 AI 開啟 AI 關閉 上一頁 43 / 46…" at bounding box center [424, 31] width 602 height 708
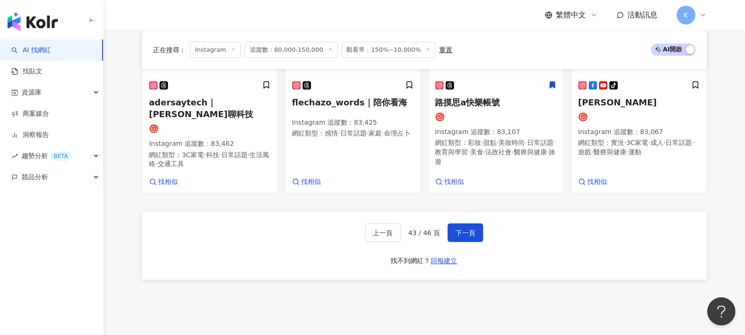
scroll to position [912, 0]
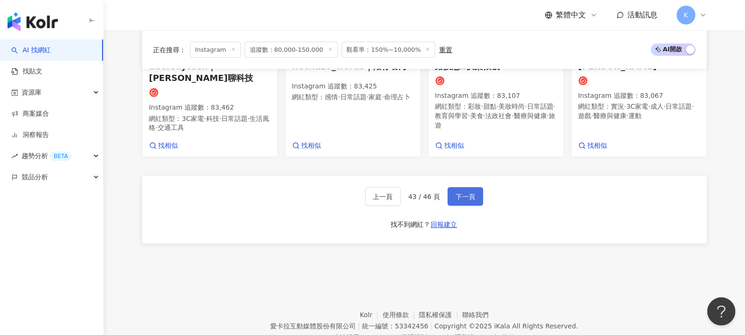
click at [473, 187] on button "下一頁" at bounding box center [466, 196] width 36 height 19
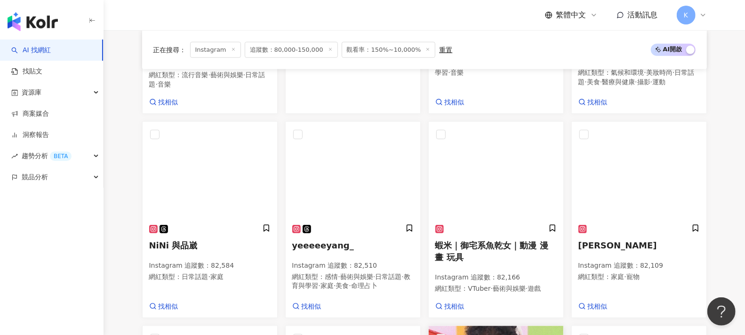
scroll to position [753, 0]
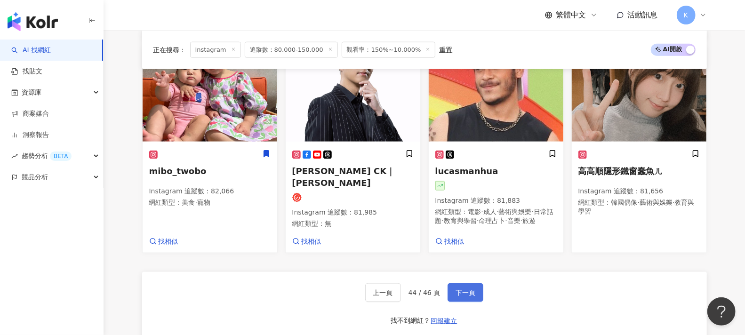
click at [462, 297] on span "下一頁" at bounding box center [466, 293] width 20 height 8
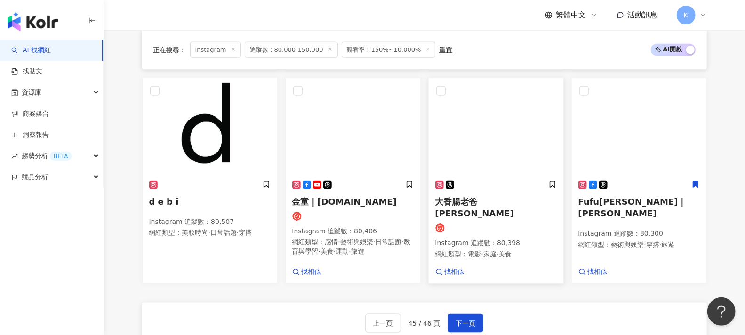
scroll to position [839, 0]
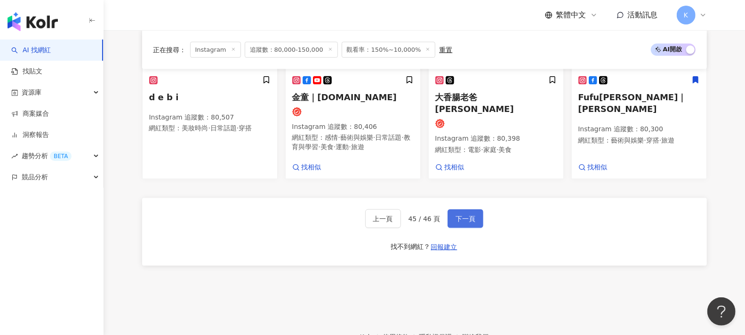
click at [465, 217] on button "下一頁" at bounding box center [466, 218] width 36 height 19
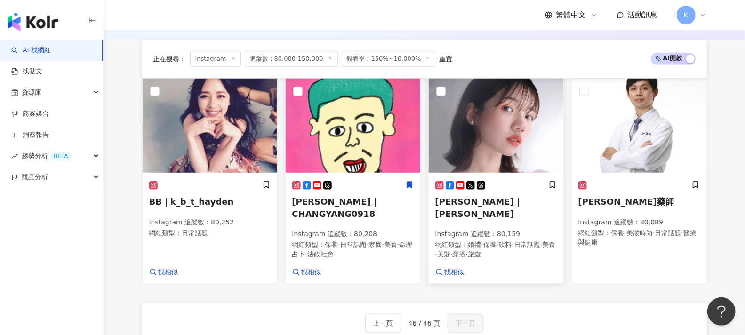
scroll to position [461, 0]
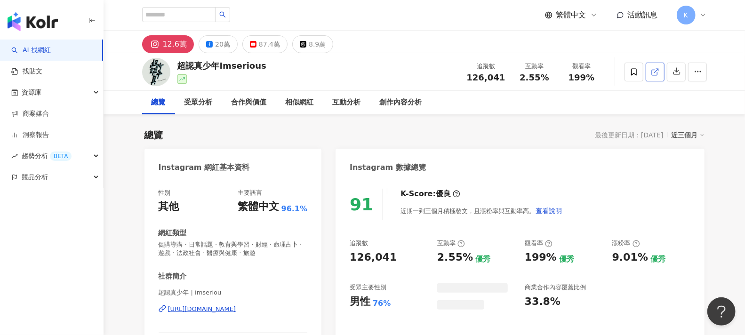
click at [658, 73] on icon at bounding box center [655, 72] width 8 height 8
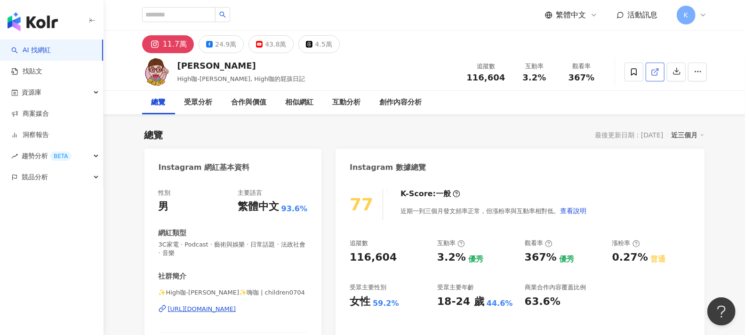
click at [654, 73] on icon at bounding box center [655, 72] width 8 height 8
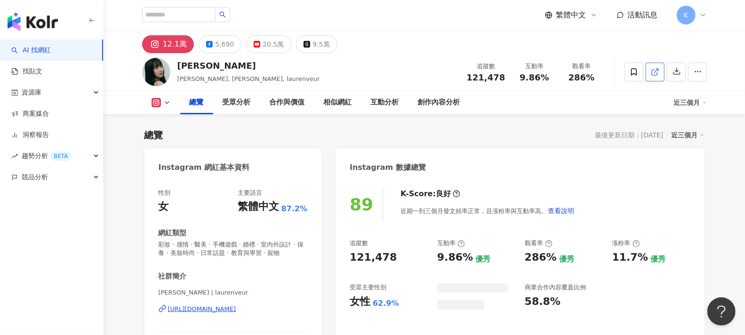
click at [659, 70] on icon at bounding box center [655, 72] width 8 height 8
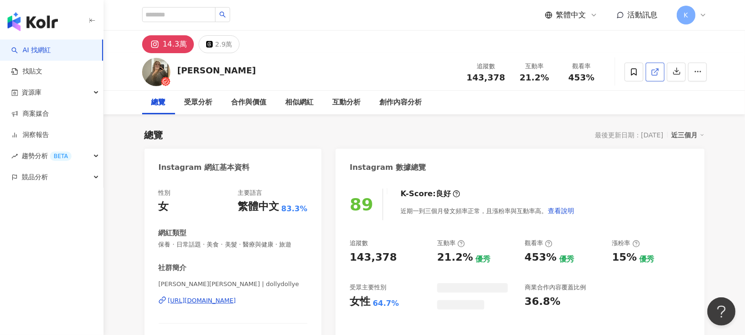
click at [656, 72] on icon at bounding box center [655, 72] width 8 height 8
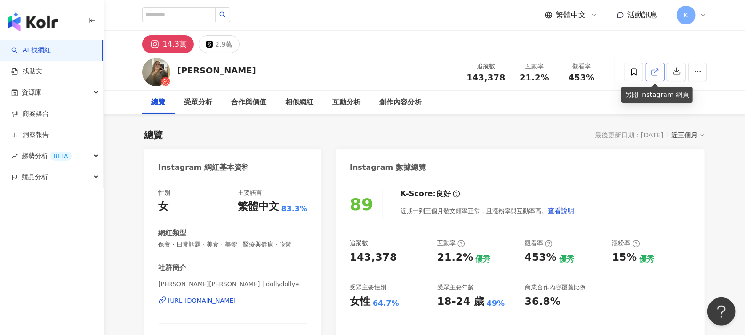
click at [656, 72] on icon at bounding box center [655, 72] width 8 height 8
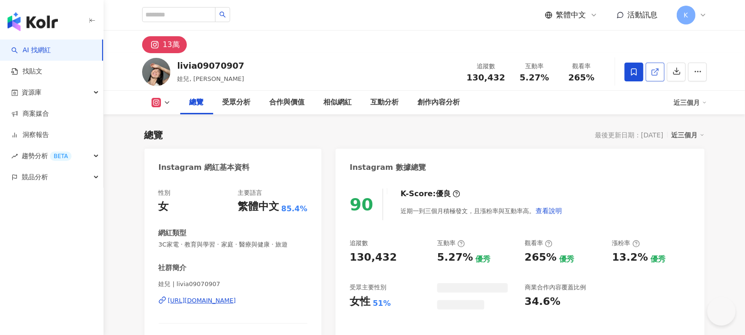
click at [658, 71] on icon at bounding box center [655, 72] width 8 height 8
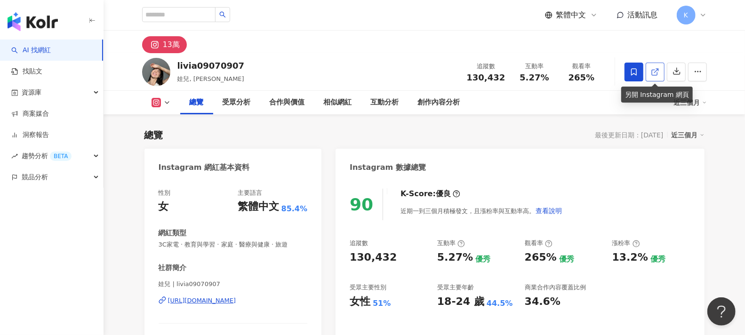
click at [659, 70] on icon at bounding box center [655, 72] width 8 height 8
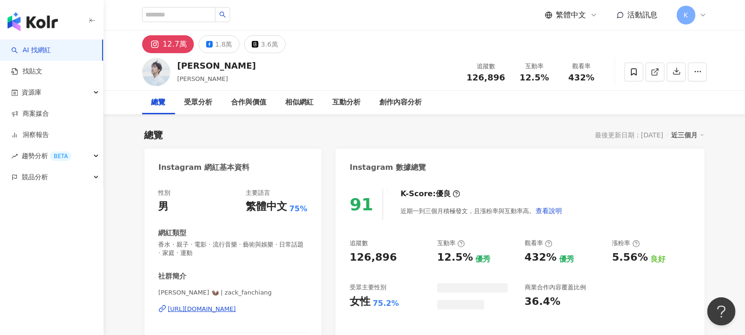
click at [659, 69] on icon at bounding box center [655, 72] width 8 height 8
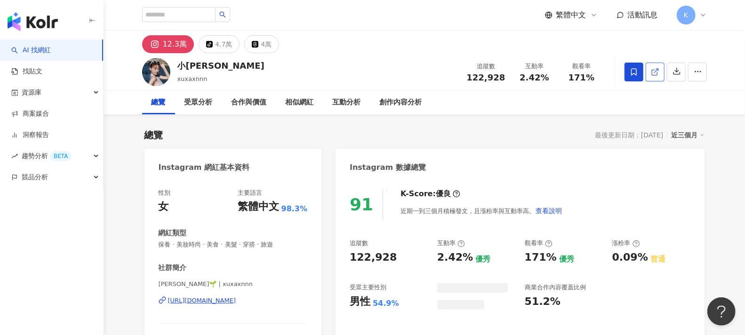
click at [657, 72] on icon at bounding box center [655, 72] width 8 height 8
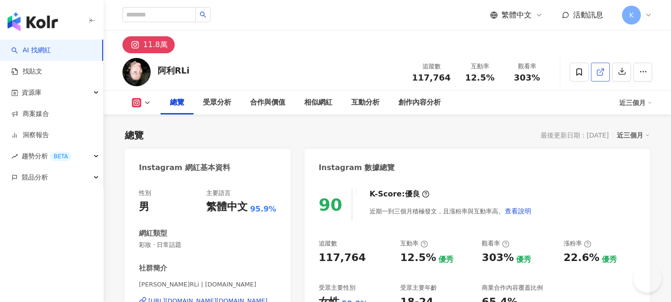
click at [604, 72] on icon at bounding box center [600, 72] width 8 height 8
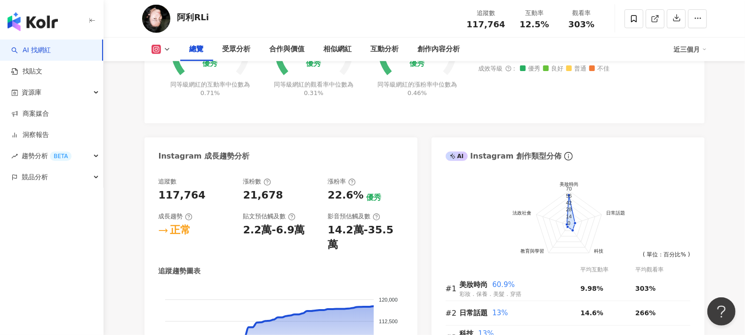
scroll to position [575, 0]
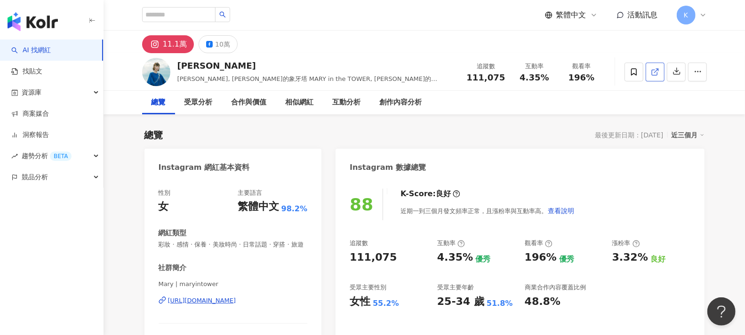
click at [654, 73] on icon at bounding box center [655, 72] width 8 height 8
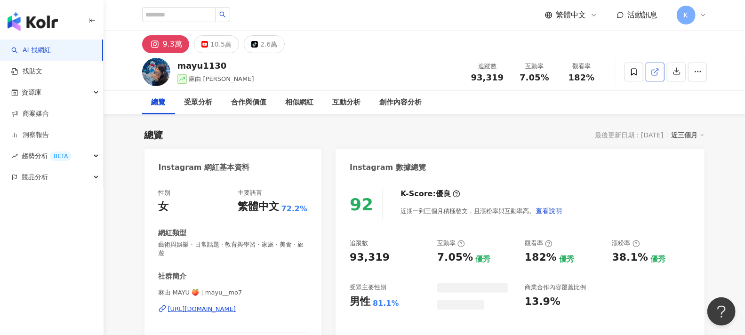
click at [658, 71] on polyline at bounding box center [657, 70] width 2 height 2
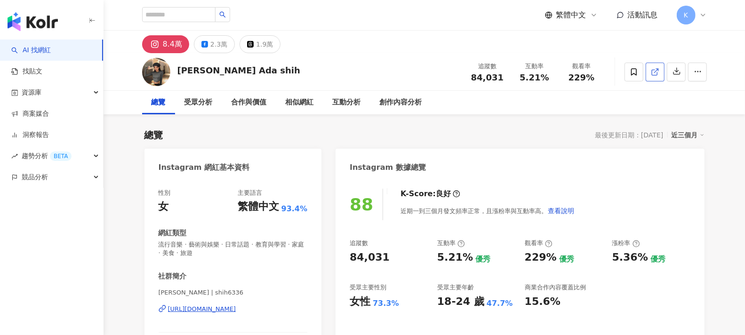
click at [651, 72] on icon at bounding box center [655, 72] width 8 height 8
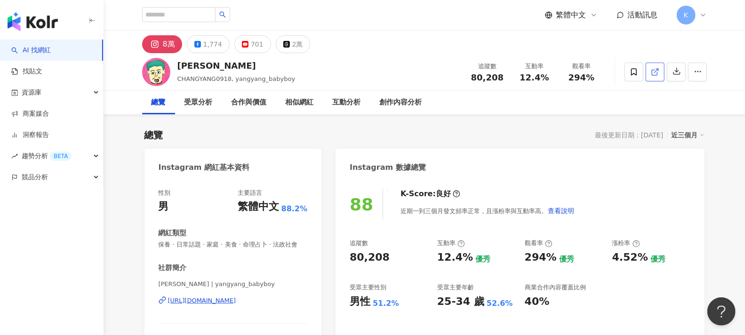
drag, startPoint x: 658, startPoint y: 73, endPoint x: 587, endPoint y: 0, distance: 101.5
click at [658, 73] on icon at bounding box center [655, 72] width 8 height 8
